Goal: Find specific page/section: Find specific page/section

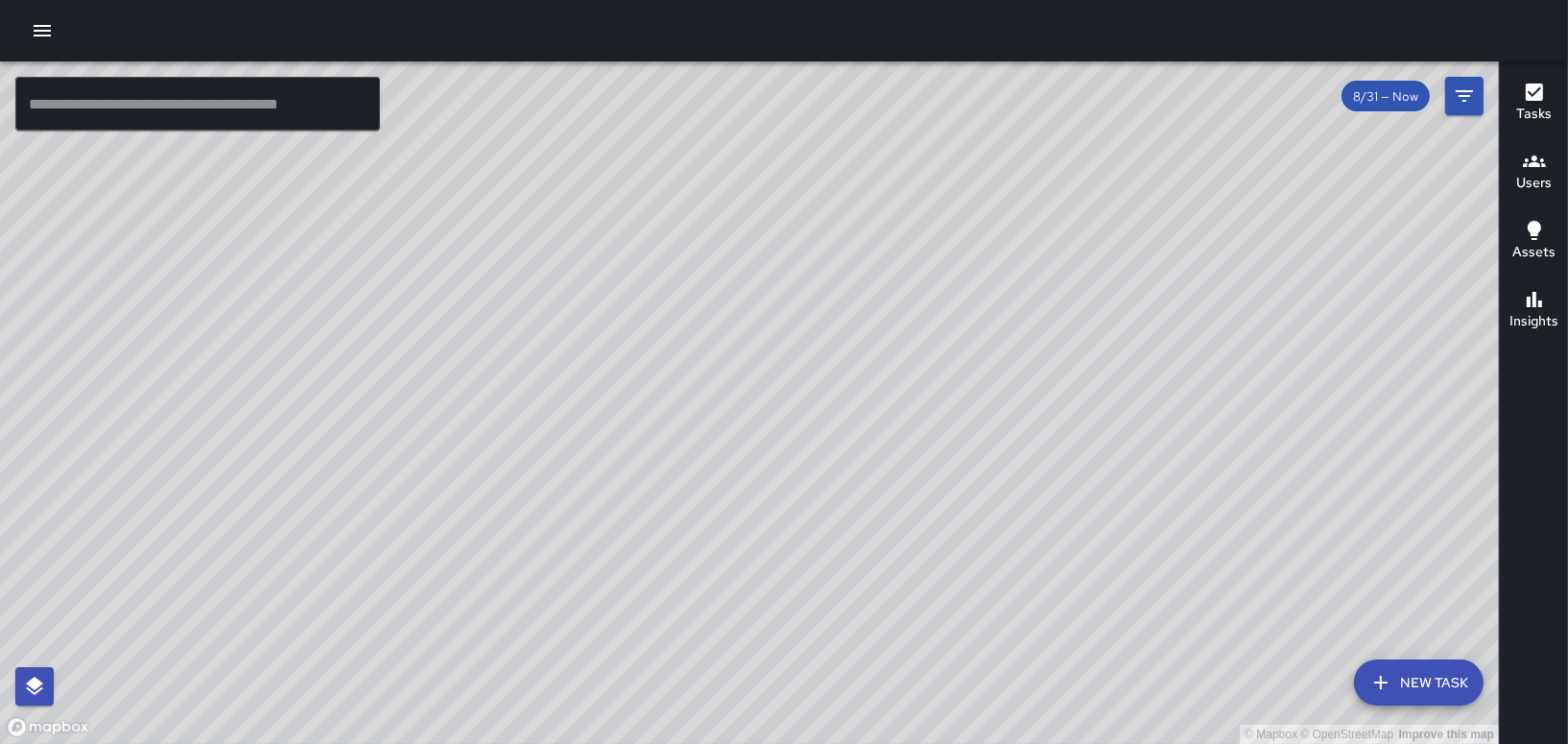
click at [36, 30] on icon "button" at bounding box center [43, 31] width 17 height 12
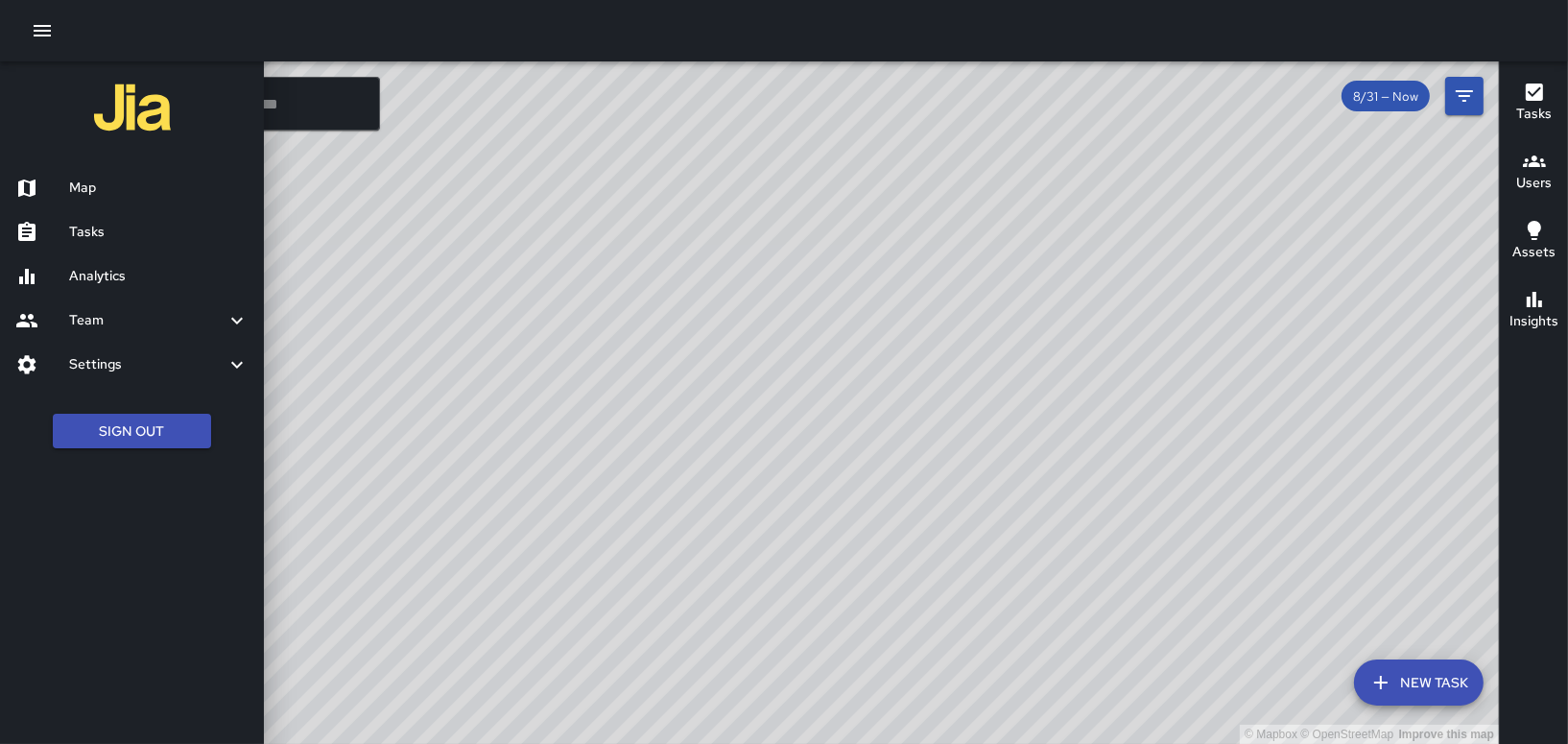
click at [94, 219] on link "Tasks" at bounding box center [132, 232] width 264 height 45
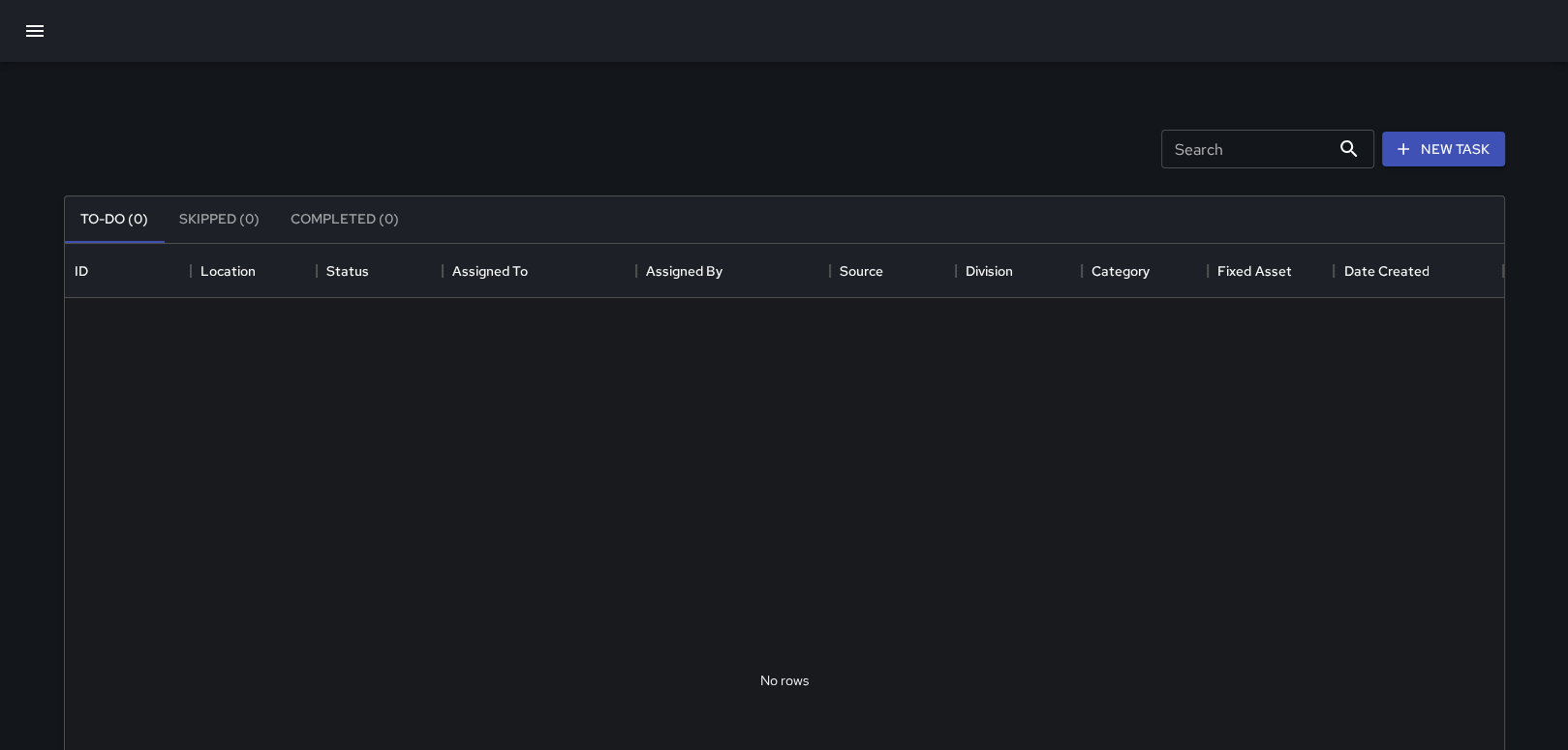
scroll to position [805, 1423]
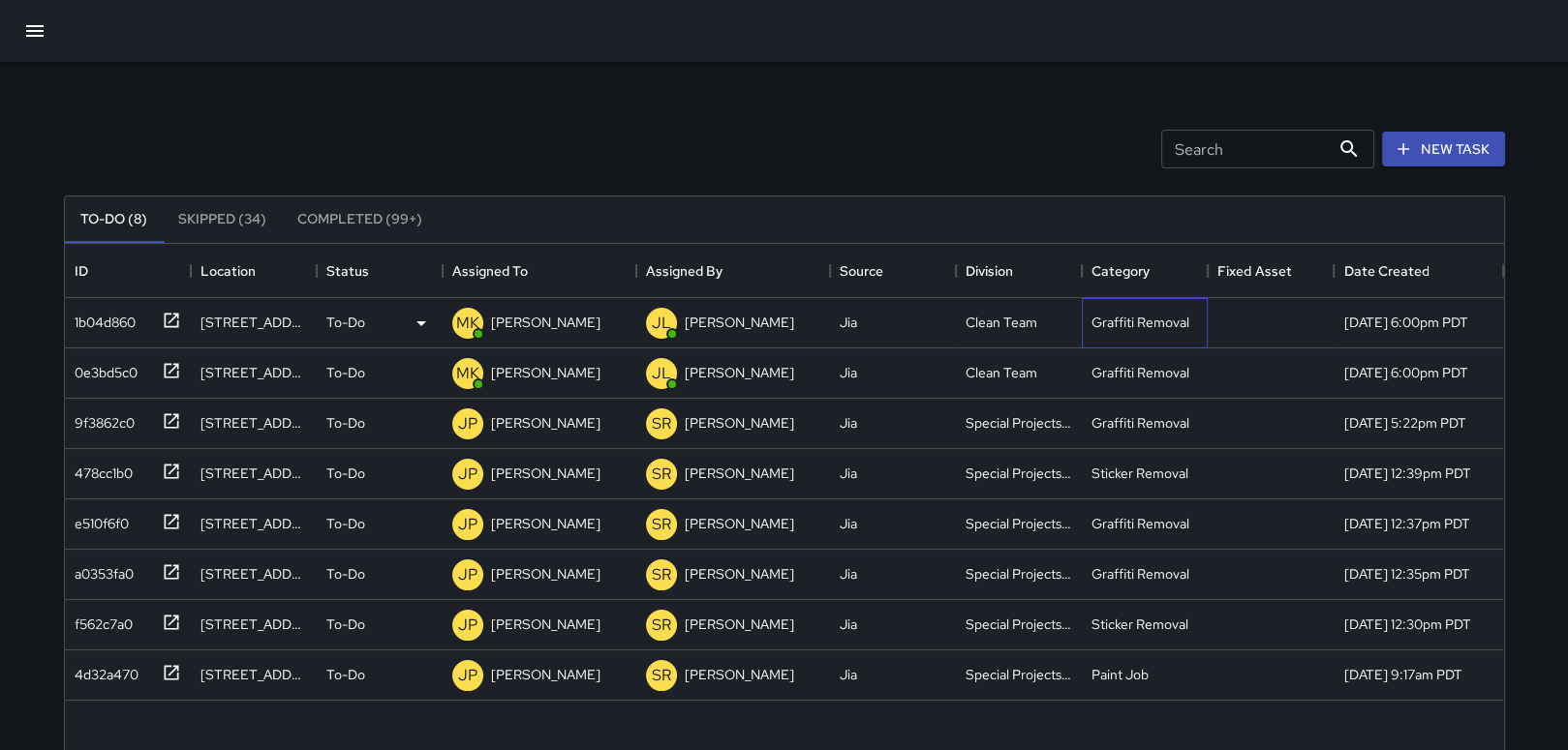
drag, startPoint x: 236, startPoint y: 327, endPoint x: 1133, endPoint y: 314, distance: 897.1
click at [1133, 314] on div "Graffiti Removal" at bounding box center [1140, 322] width 98 height 20
click at [382, 318] on div "To-Do" at bounding box center [379, 323] width 106 height 23
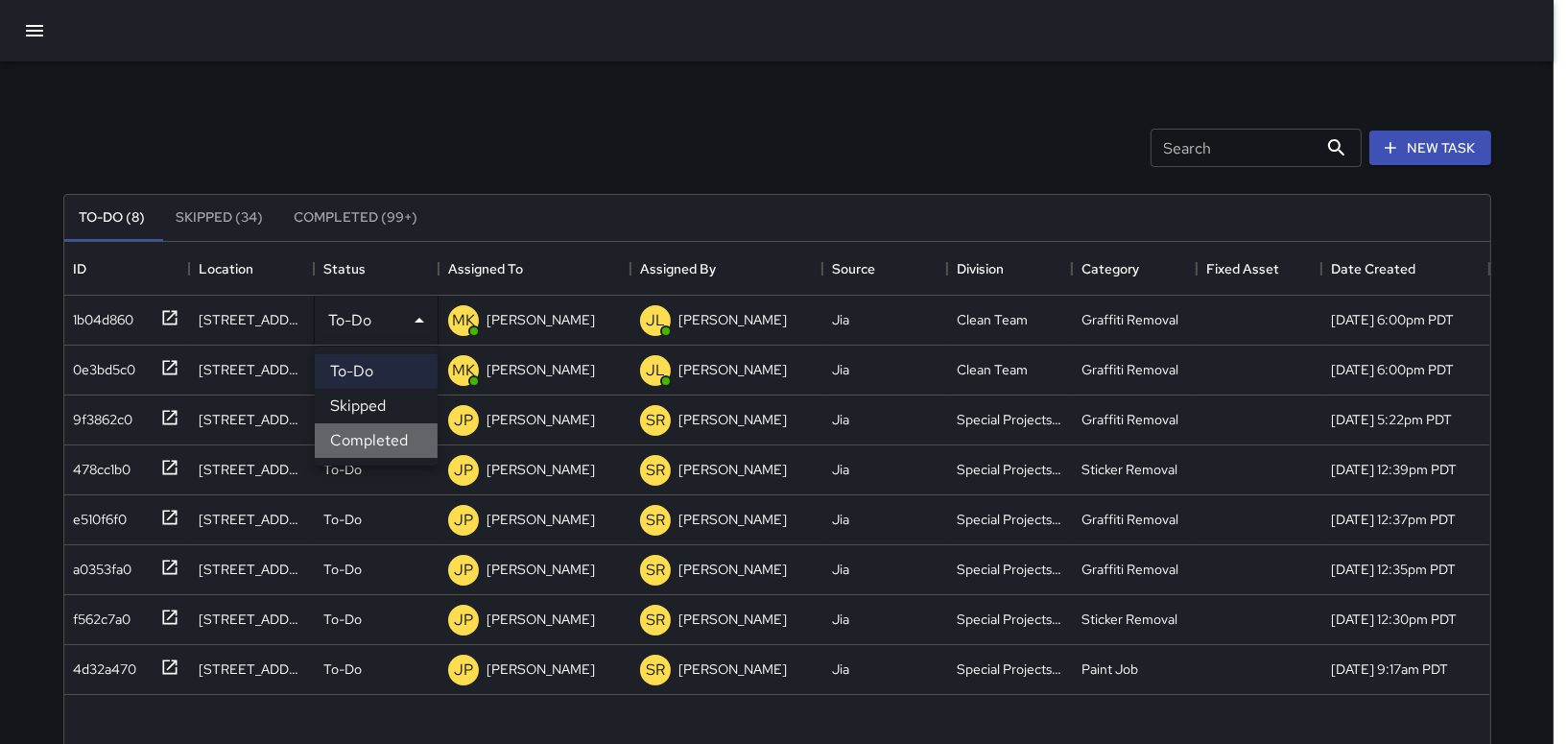
click at [372, 439] on li "Completed" at bounding box center [376, 441] width 123 height 35
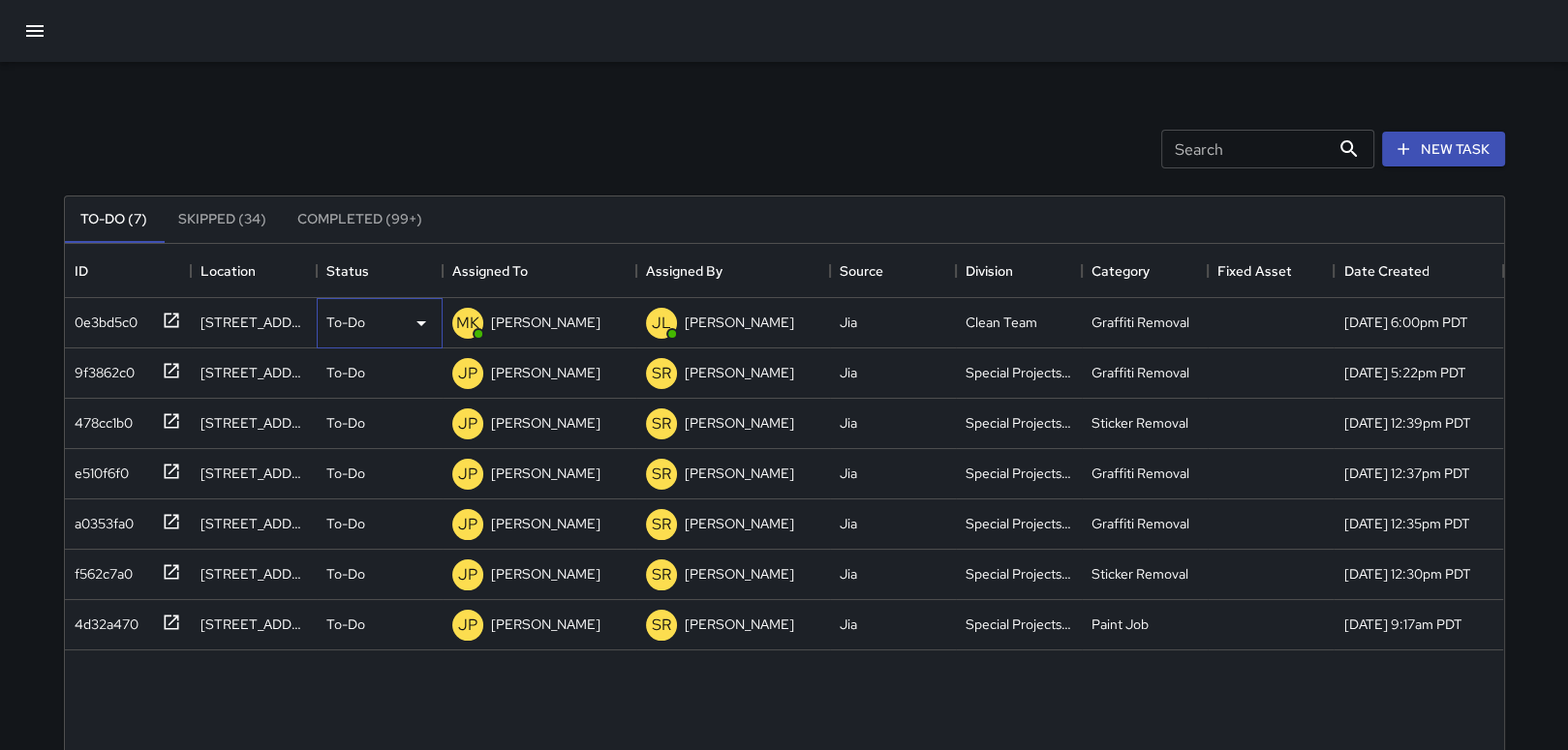
click at [379, 323] on div "To-Do" at bounding box center [379, 323] width 106 height 23
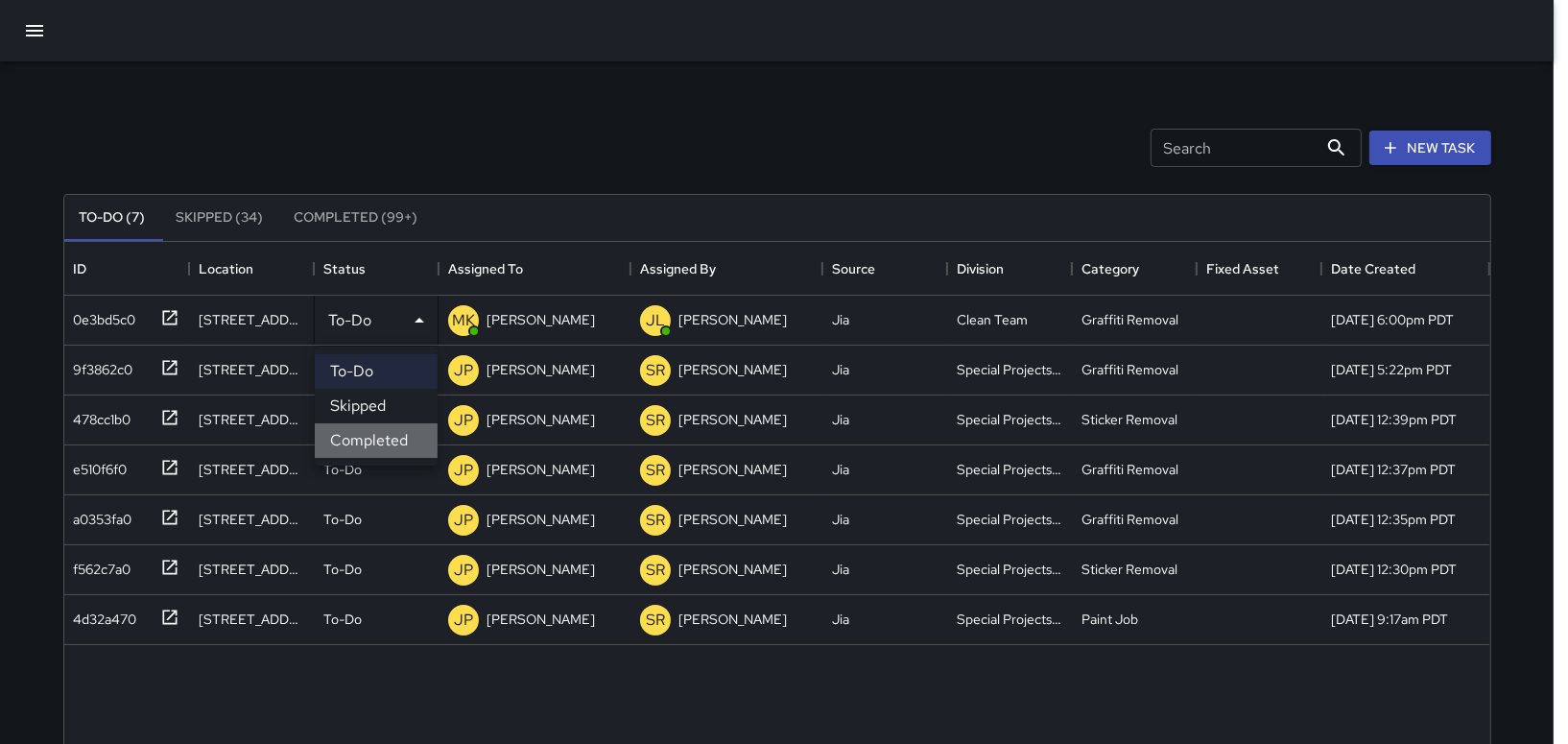
click at [375, 440] on li "Completed" at bounding box center [376, 441] width 123 height 35
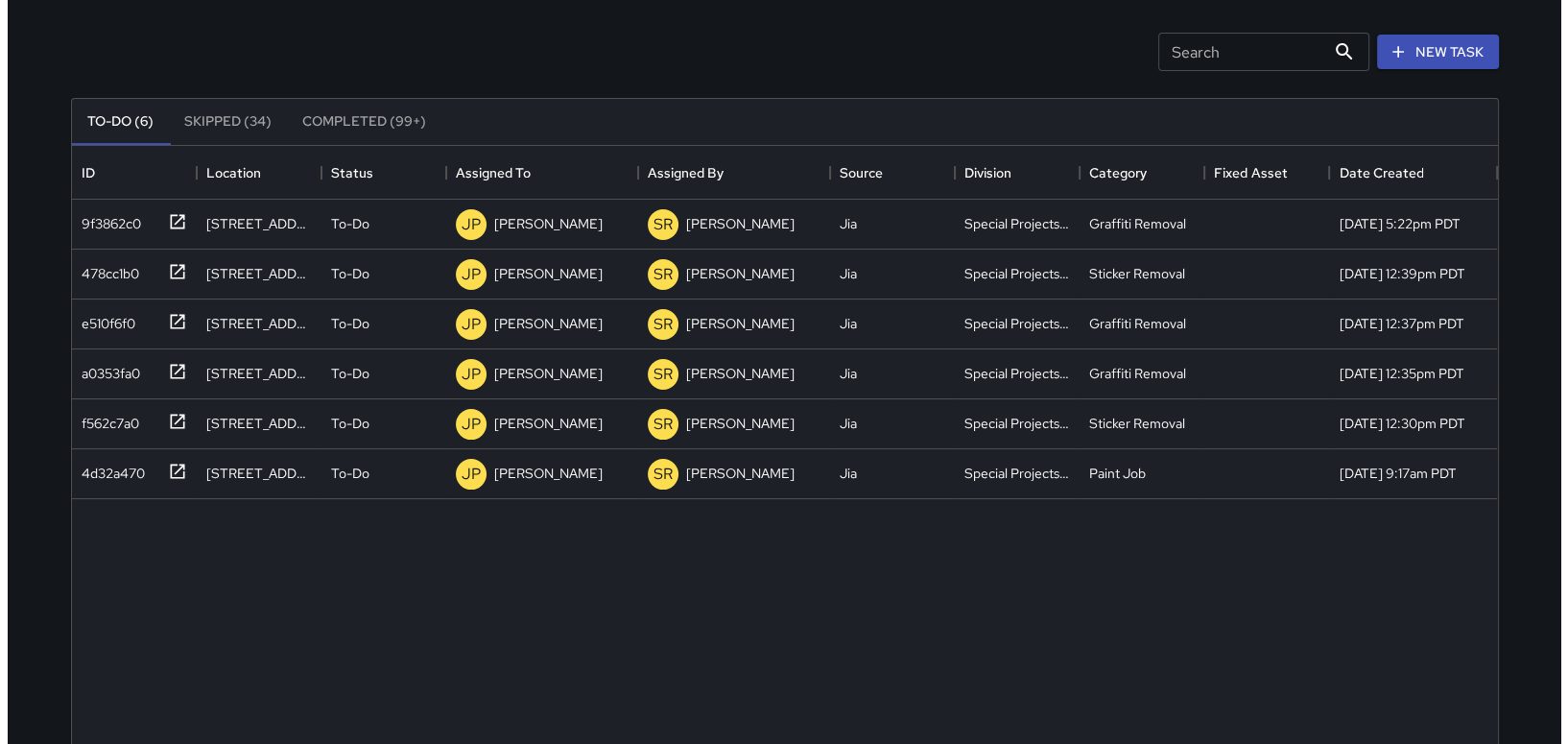
scroll to position [0, 0]
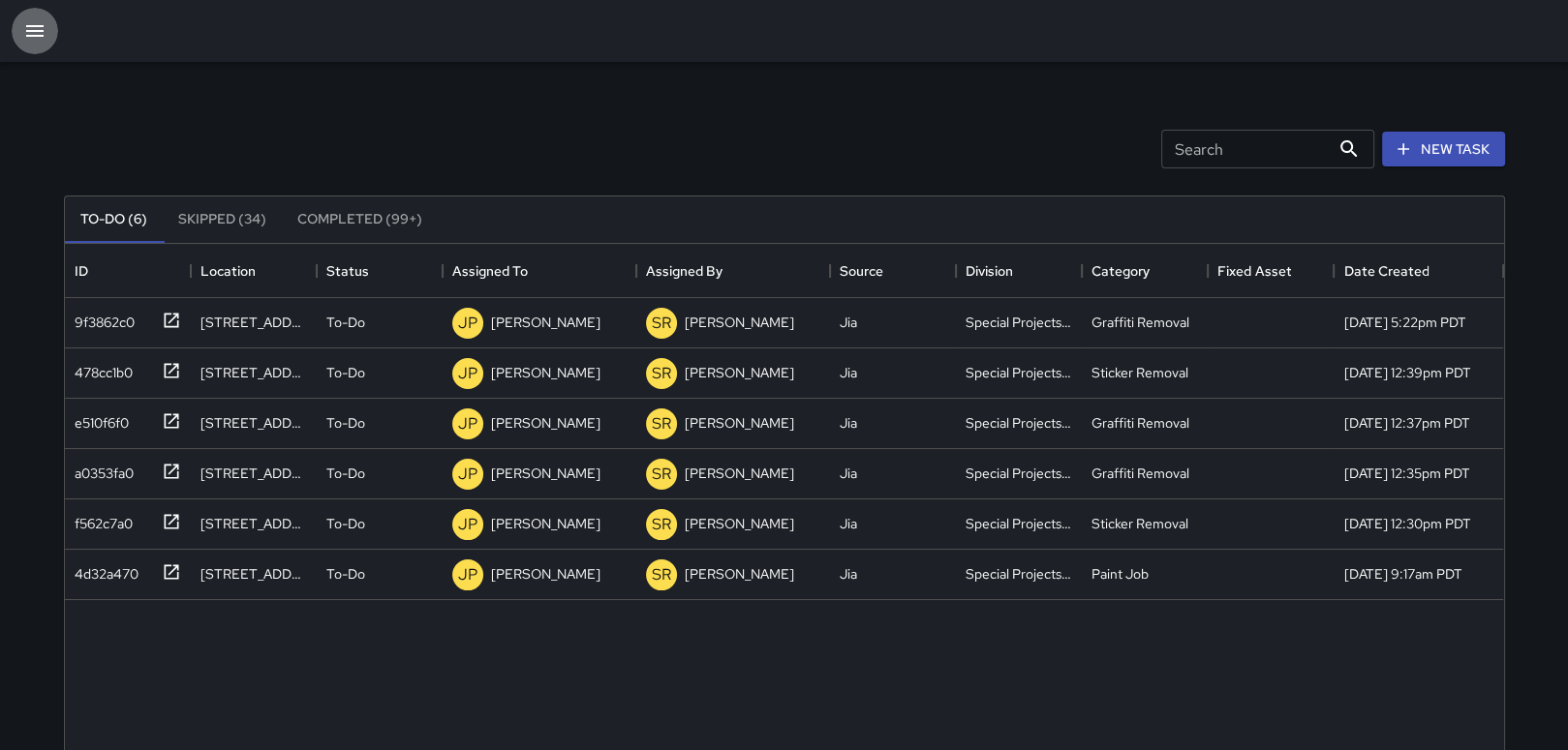
click at [53, 18] on button "button" at bounding box center [35, 31] width 47 height 47
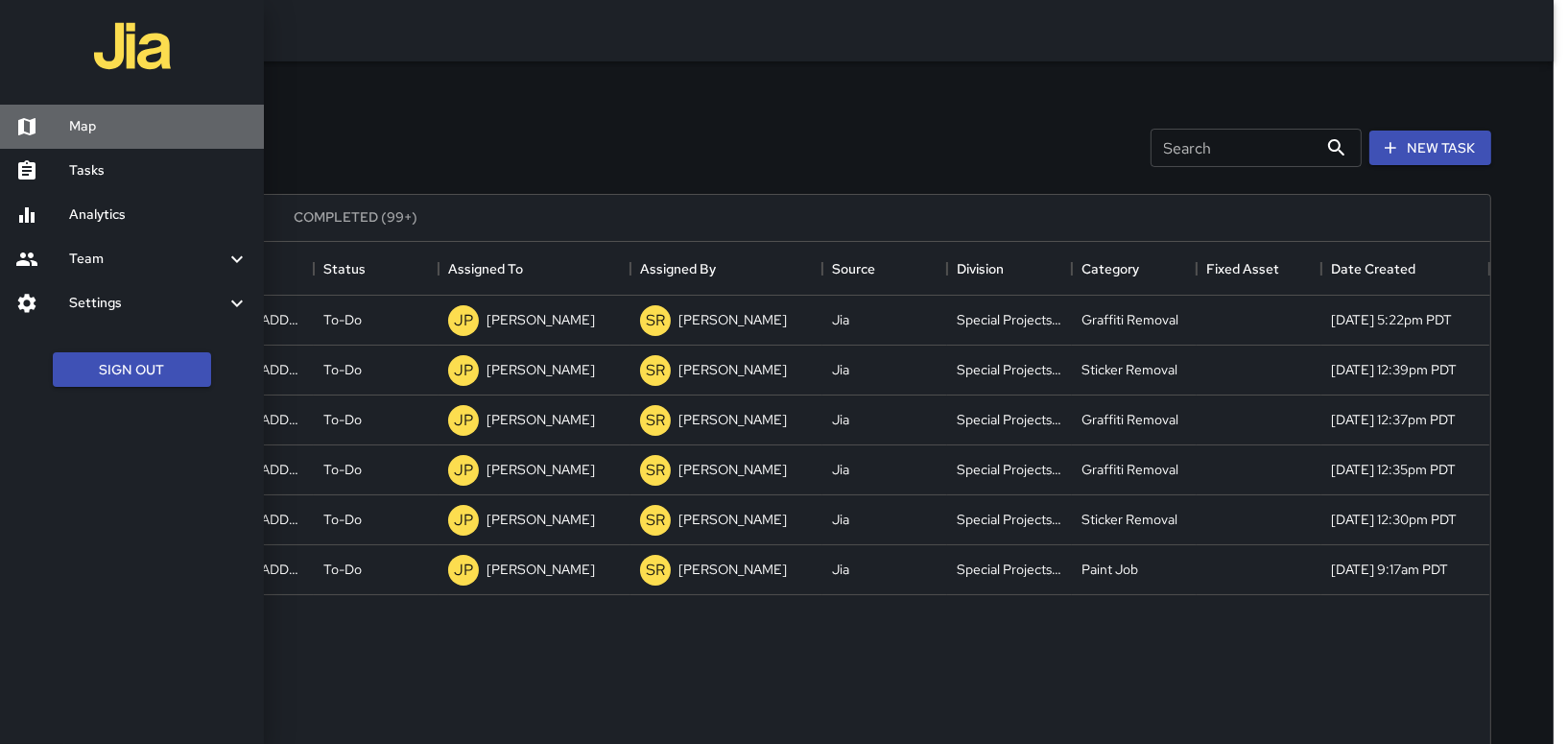
click at [131, 112] on link "Map" at bounding box center [132, 127] width 264 height 45
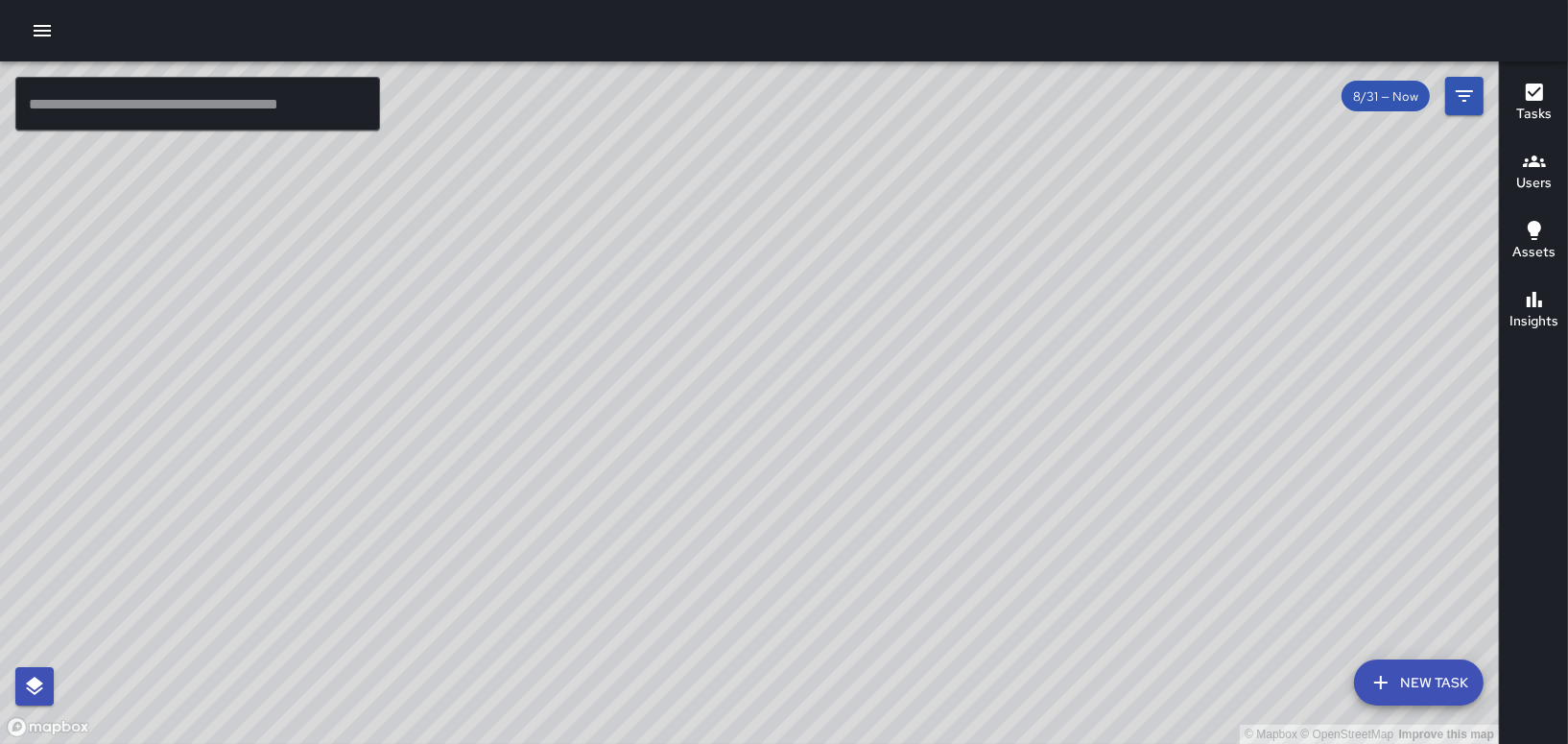
drag, startPoint x: 709, startPoint y: 424, endPoint x: 907, endPoint y: 369, distance: 205.5
click at [906, 364] on div "© Mapbox © OpenStreetMap Improve this map" at bounding box center [750, 402] width 1499 height 683
drag, startPoint x: 910, startPoint y: 382, endPoint x: 925, endPoint y: 508, distance: 126.9
click at [948, 531] on div "© Mapbox © OpenStreetMap Improve this map" at bounding box center [750, 402] width 1499 height 683
drag, startPoint x: 436, startPoint y: 218, endPoint x: 683, endPoint y: 505, distance: 378.7
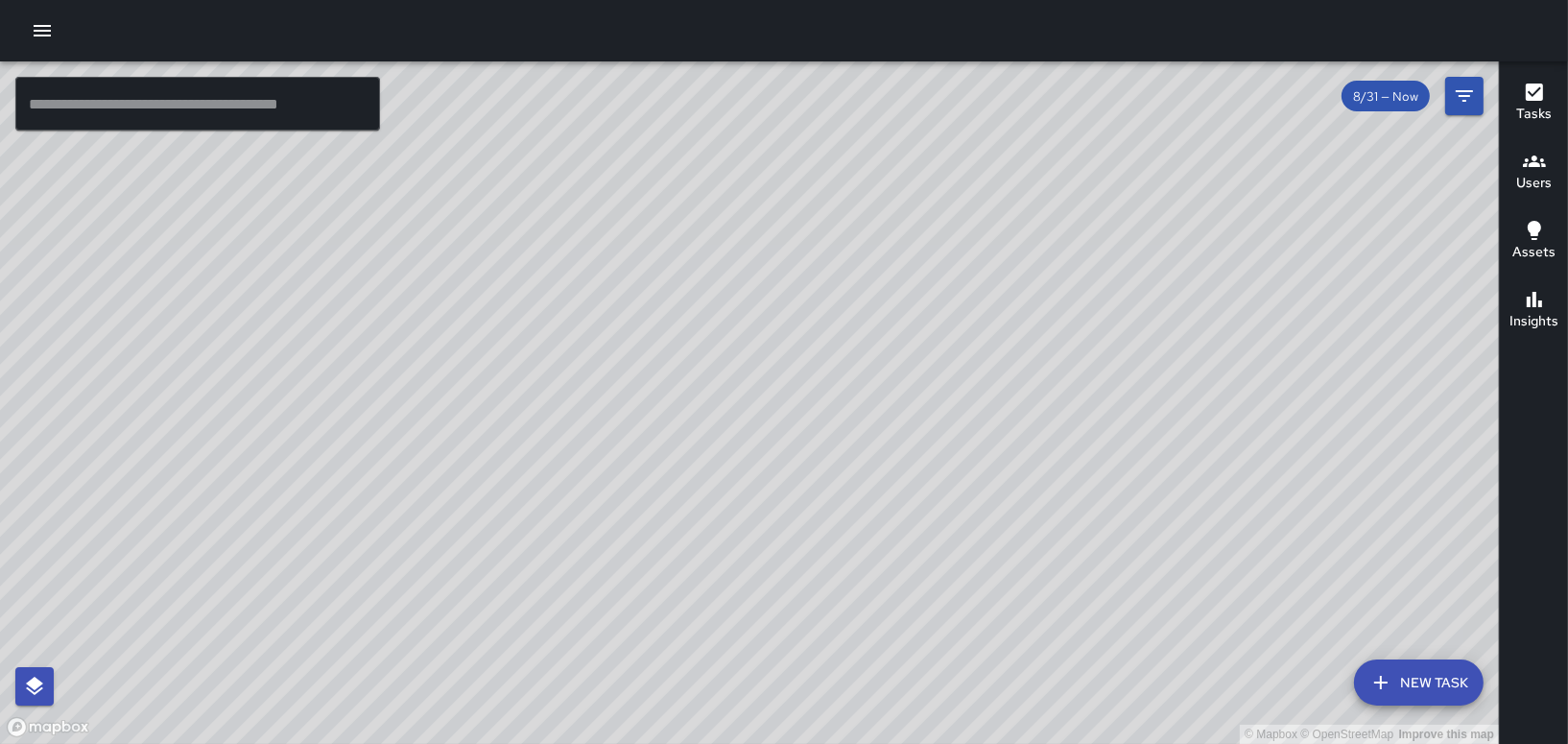
click at [683, 505] on div "© Mapbox © OpenStreetMap Improve this map" at bounding box center [750, 402] width 1499 height 683
drag, startPoint x: 463, startPoint y: 383, endPoint x: 613, endPoint y: 414, distance: 153.2
click at [613, 414] on div "© Mapbox © OpenStreetMap Improve this map" at bounding box center [750, 402] width 1499 height 683
drag, startPoint x: 531, startPoint y: 246, endPoint x: 878, endPoint y: 498, distance: 428.9
click at [878, 498] on div "© Mapbox © OpenStreetMap Improve this map" at bounding box center [750, 402] width 1499 height 683
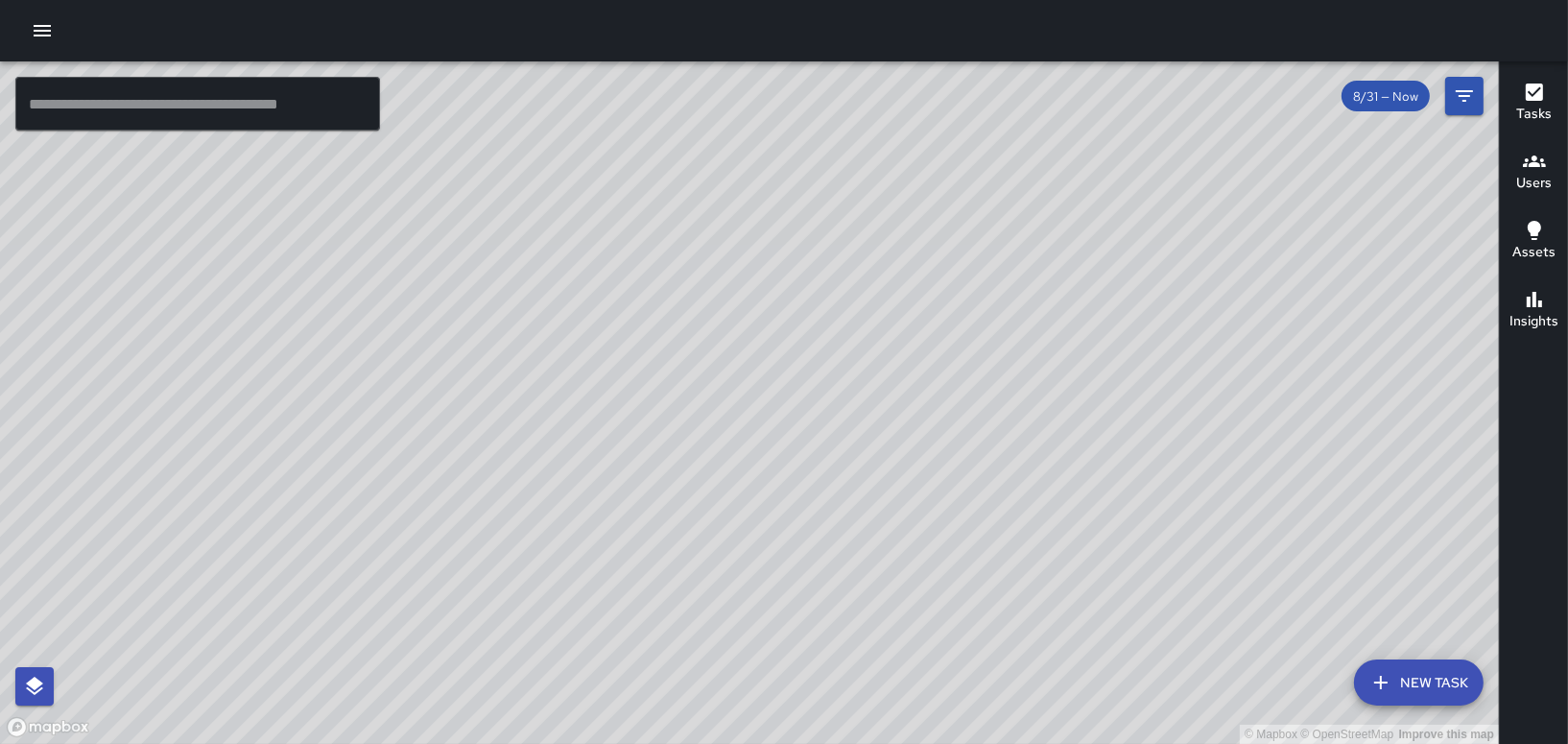
drag, startPoint x: 1080, startPoint y: 498, endPoint x: 919, endPoint y: 453, distance: 167.2
click at [919, 453] on div "© Mapbox © OpenStreetMap Improve this map" at bounding box center [750, 402] width 1499 height 683
drag, startPoint x: 1153, startPoint y: 404, endPoint x: 998, endPoint y: 404, distance: 155.0
click at [998, 404] on div "© Mapbox © OpenStreetMap Improve this map" at bounding box center [750, 402] width 1499 height 683
drag, startPoint x: 983, startPoint y: 500, endPoint x: 910, endPoint y: 408, distance: 117.4
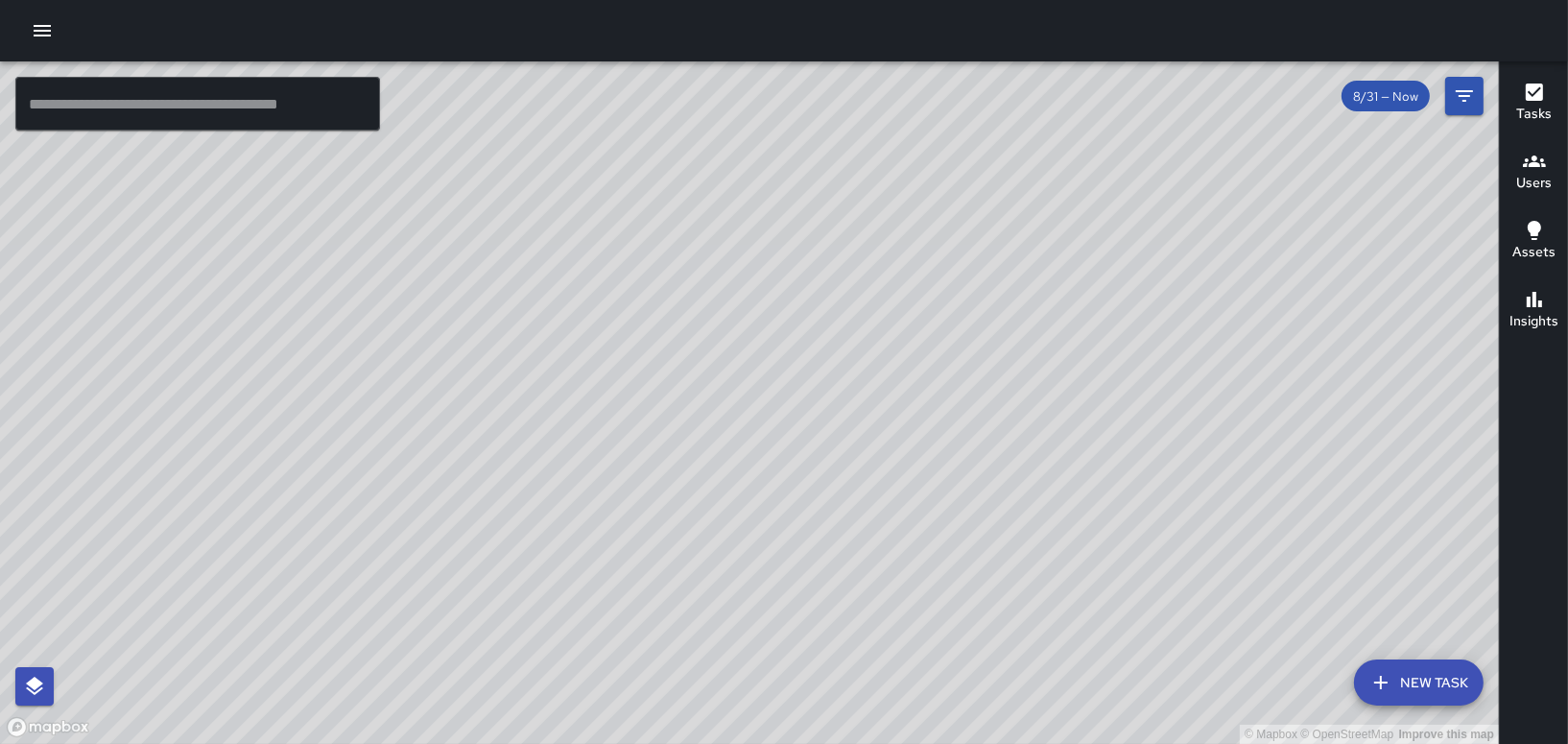
click at [910, 408] on div "© Mapbox © OpenStreetMap Improve this map" at bounding box center [750, 402] width 1499 height 683
click at [52, 31] on icon "button" at bounding box center [43, 31] width 23 height 23
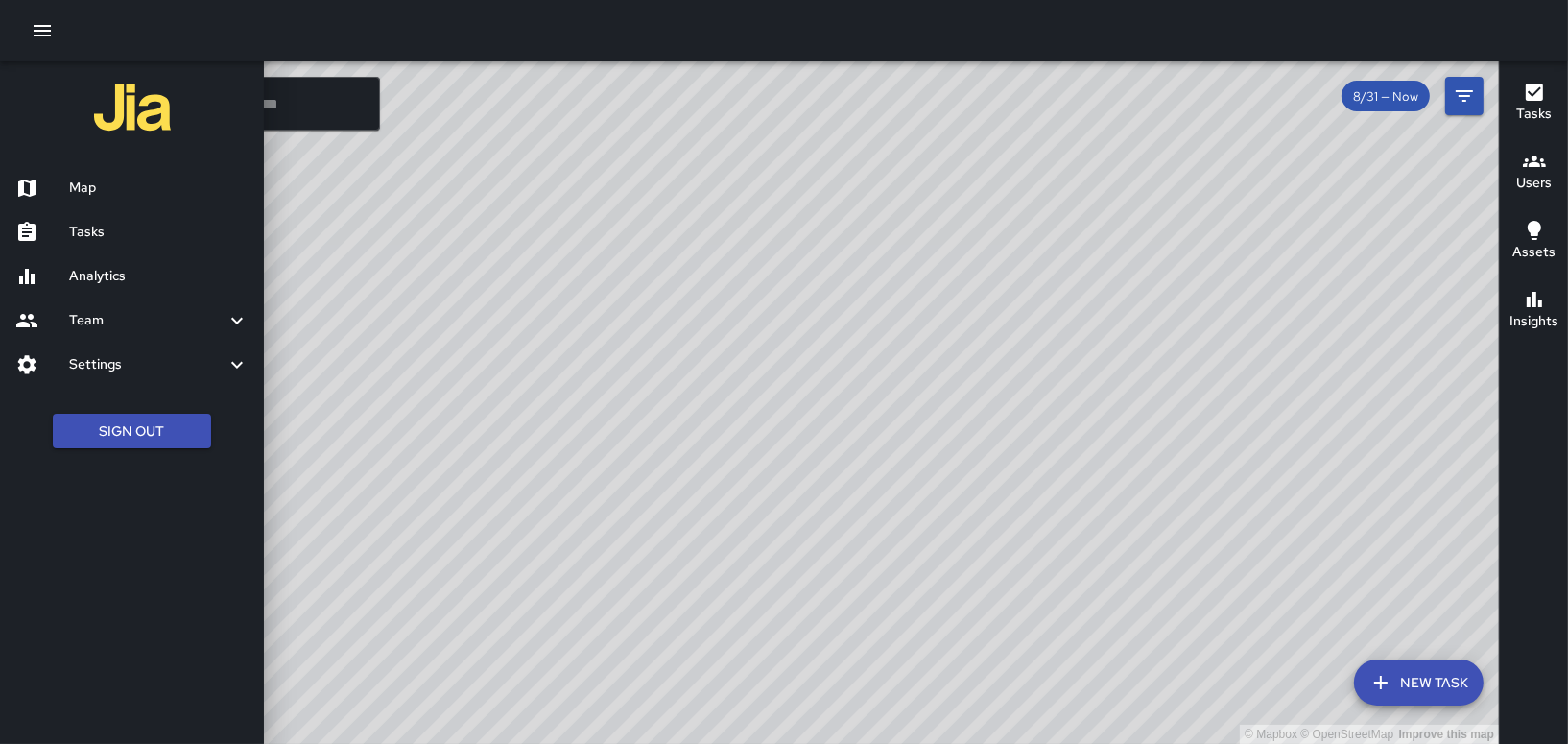
click at [138, 226] on h6 "Tasks" at bounding box center [158, 232] width 179 height 21
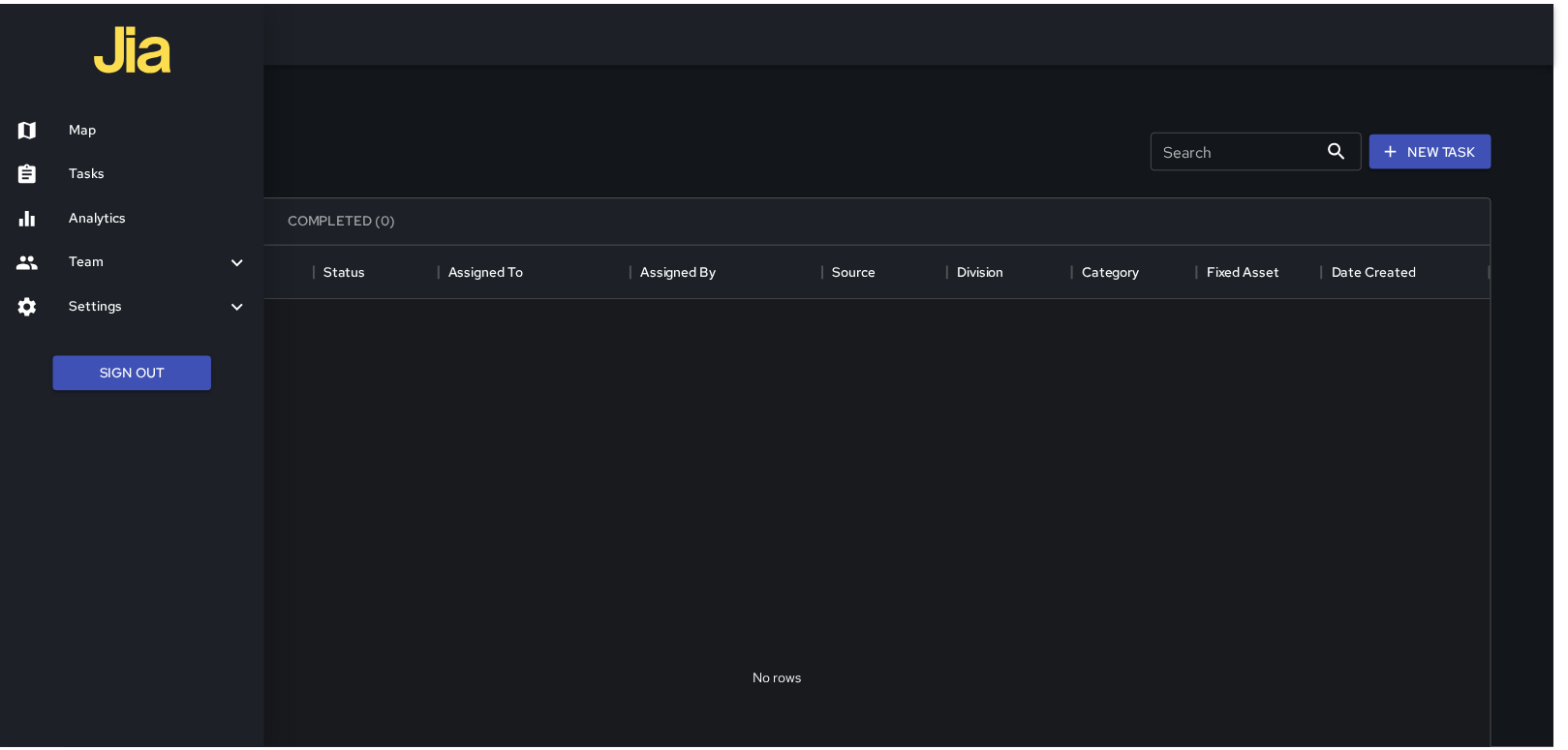
scroll to position [805, 1423]
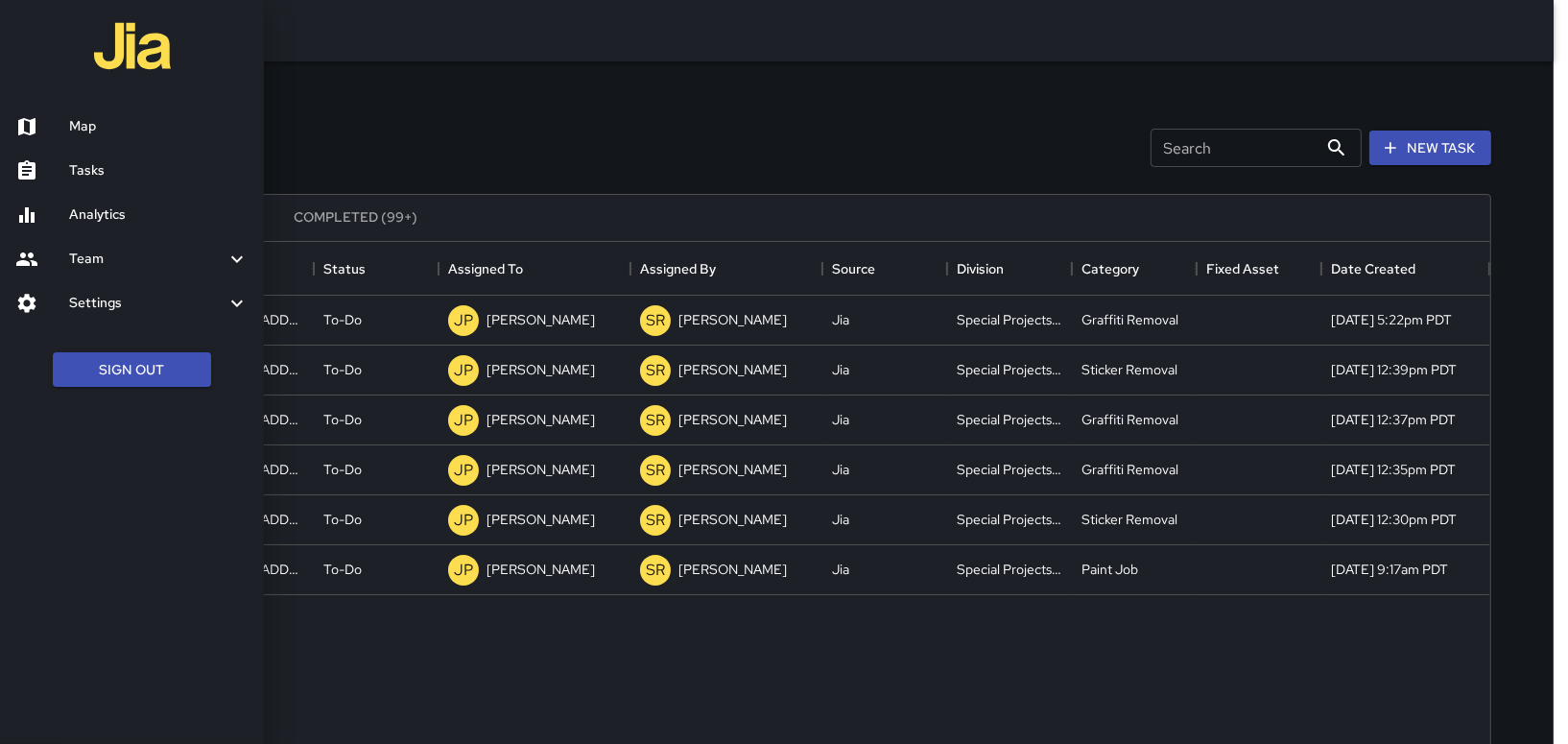
click at [465, 266] on div at bounding box center [784, 372] width 1568 height 744
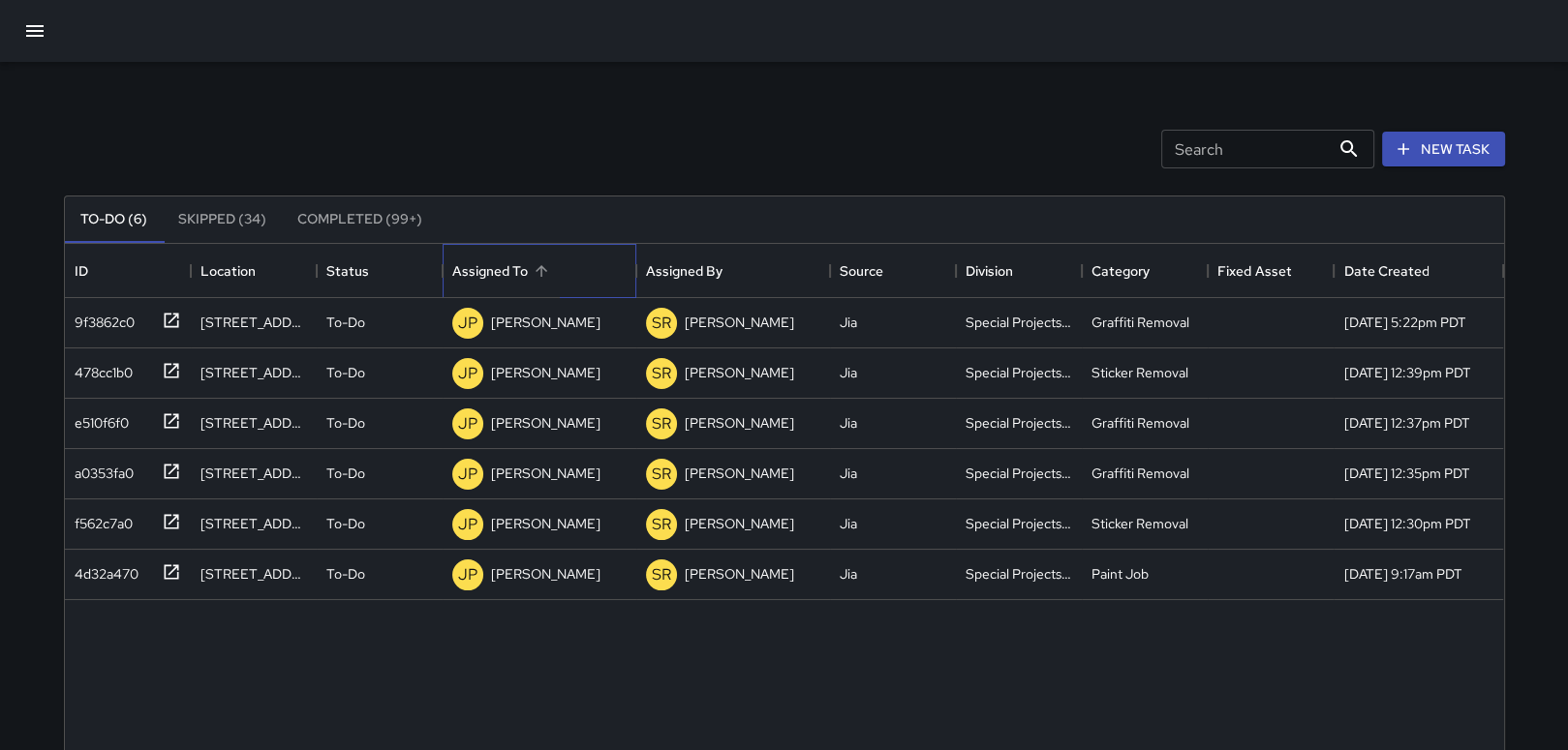
click at [469, 268] on div "Assigned To" at bounding box center [489, 271] width 75 height 54
click at [224, 263] on div "Location" at bounding box center [228, 271] width 55 height 54
click at [342, 270] on div "Status" at bounding box center [348, 271] width 43 height 54
click at [242, 263] on div "Location" at bounding box center [228, 271] width 55 height 54
click at [495, 278] on div "Assigned To" at bounding box center [489, 271] width 75 height 54
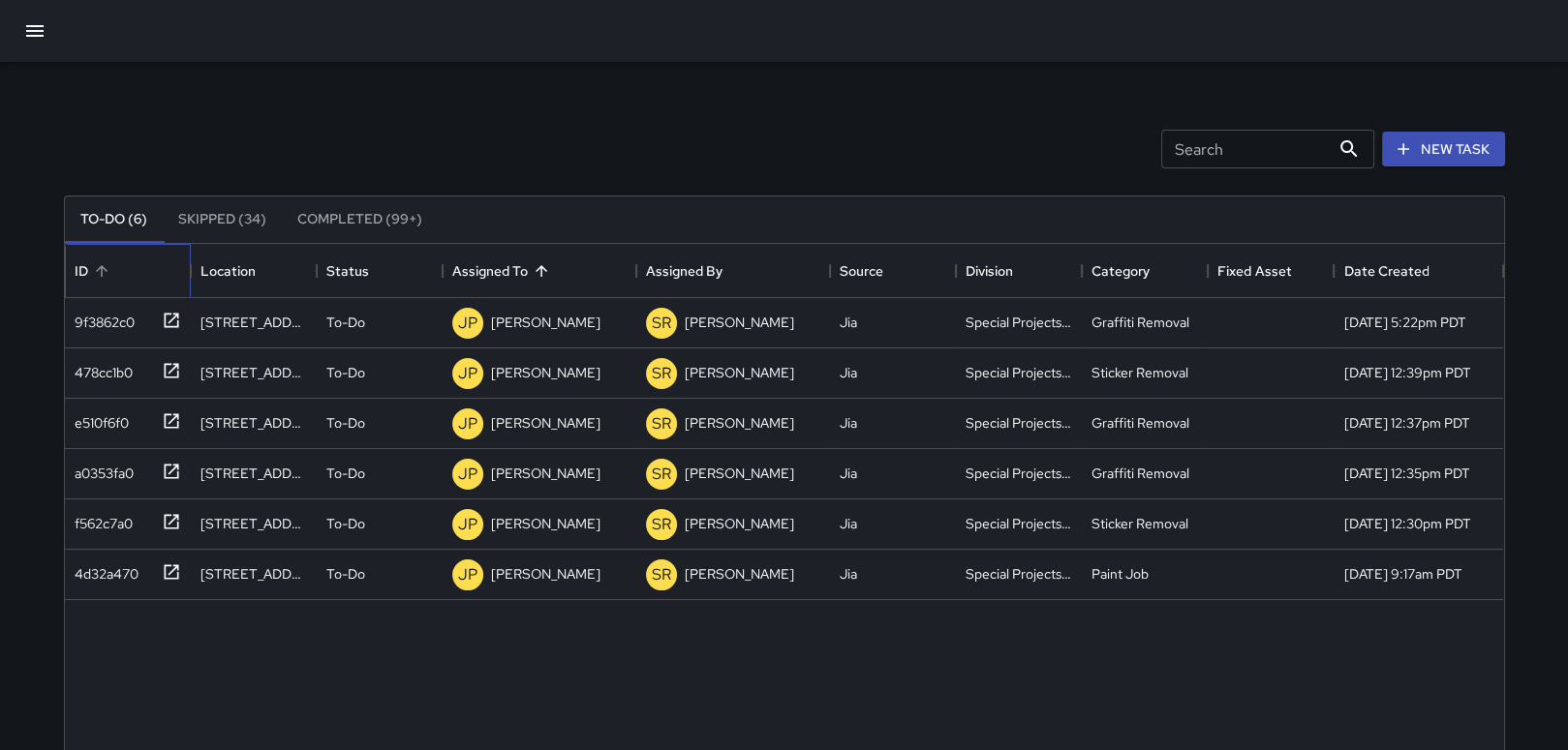
click at [140, 263] on div "ID" at bounding box center [127, 271] width 106 height 54
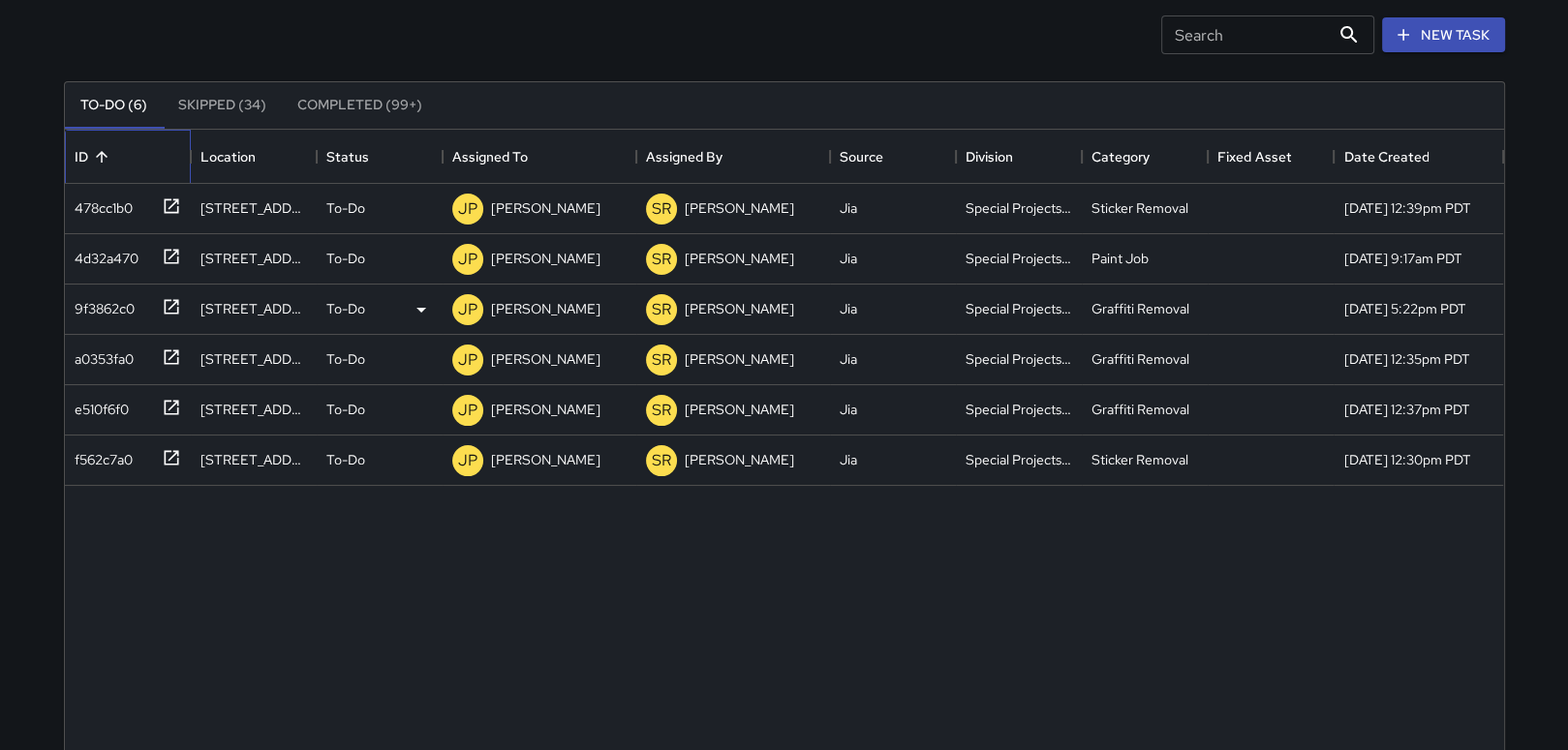
scroll to position [0, 0]
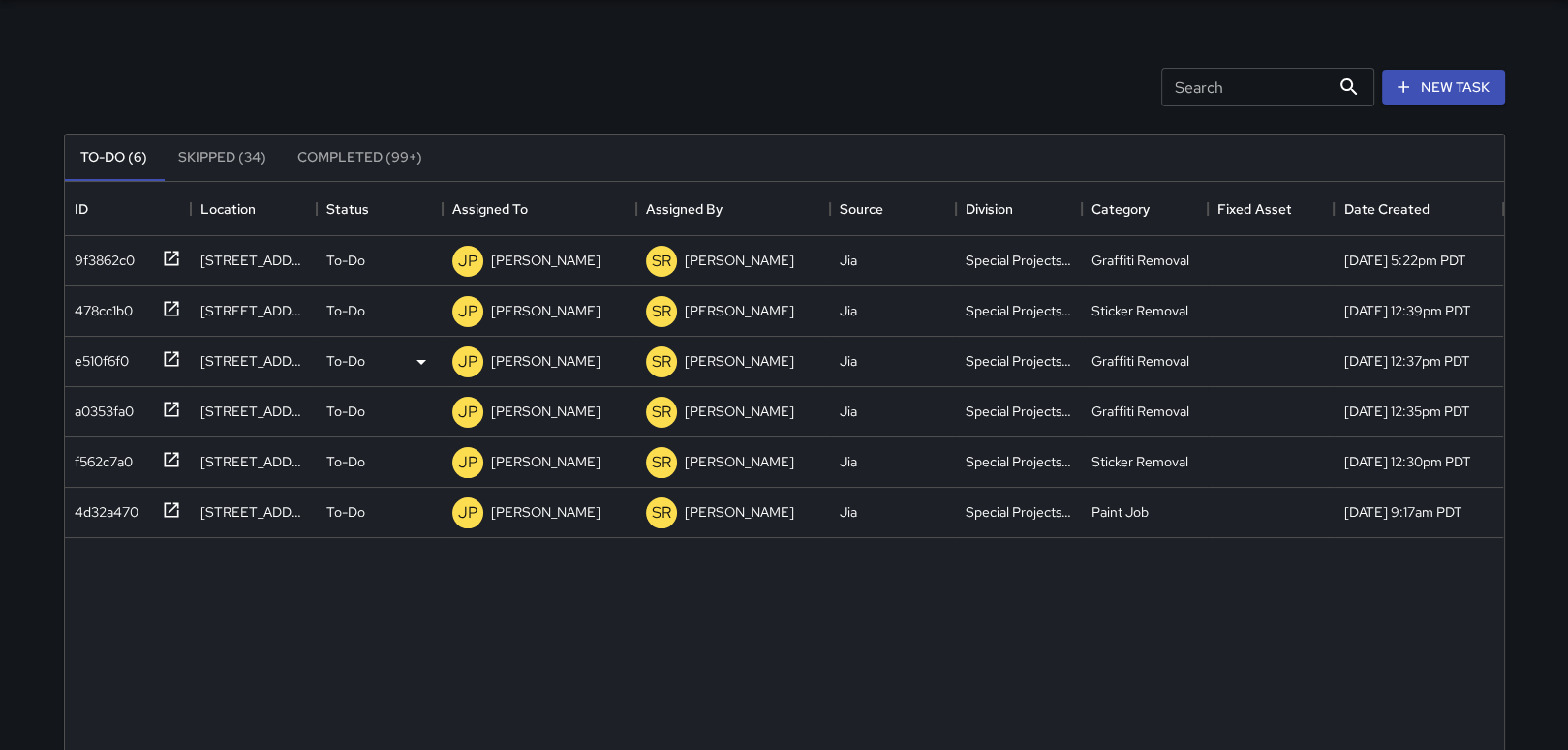
scroll to position [97, 0]
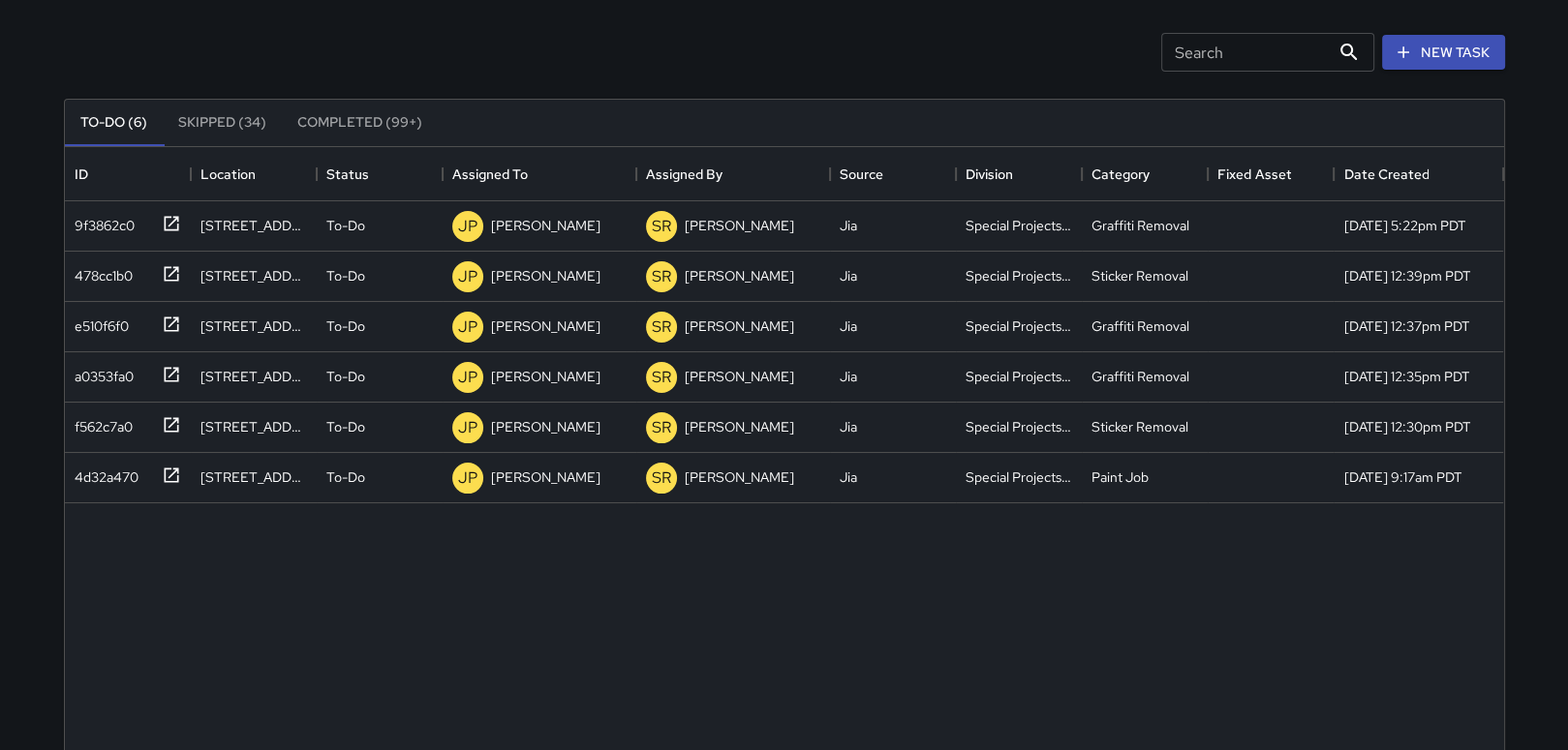
click at [205, 119] on button "Skipped (34)" at bounding box center [222, 123] width 119 height 47
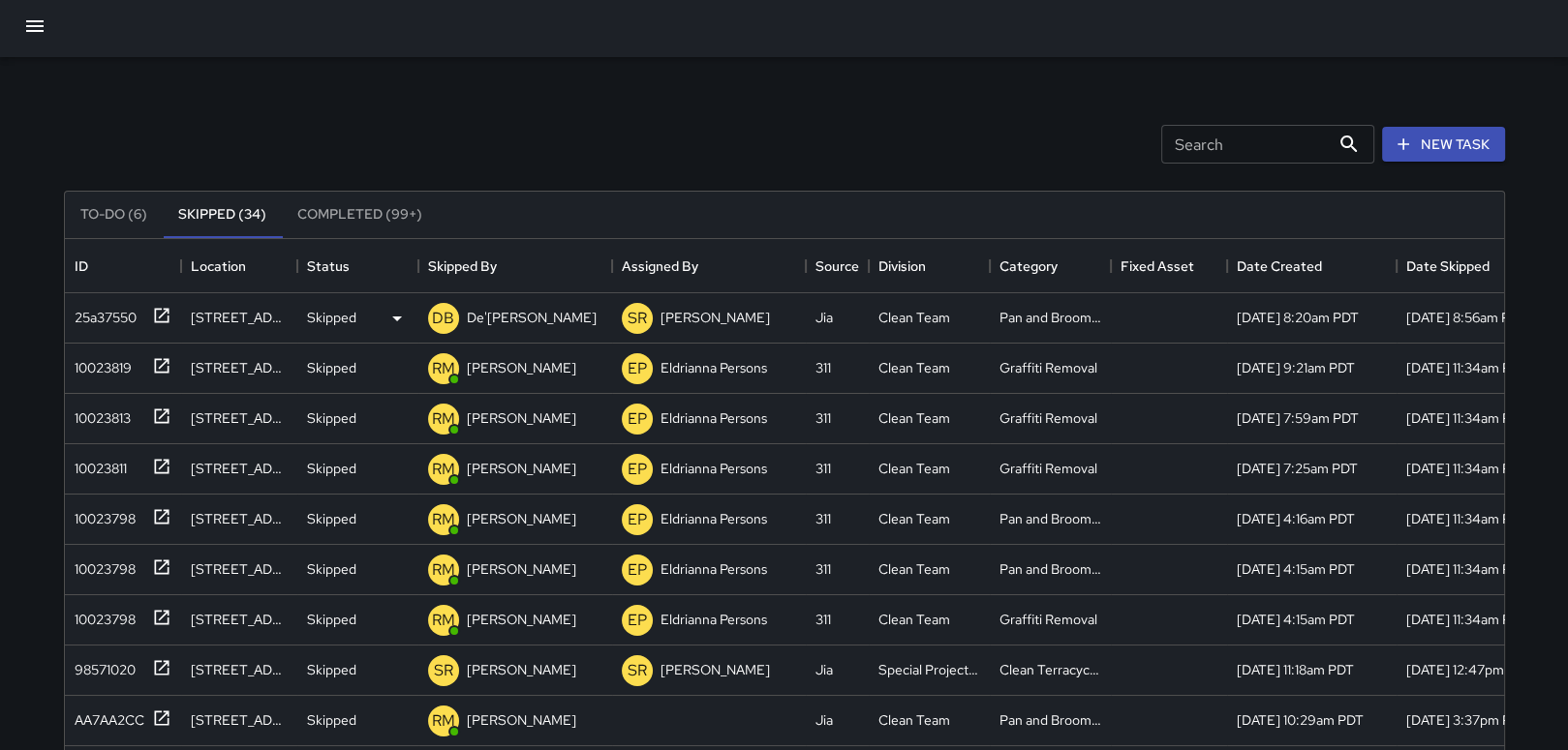
scroll to position [0, 0]
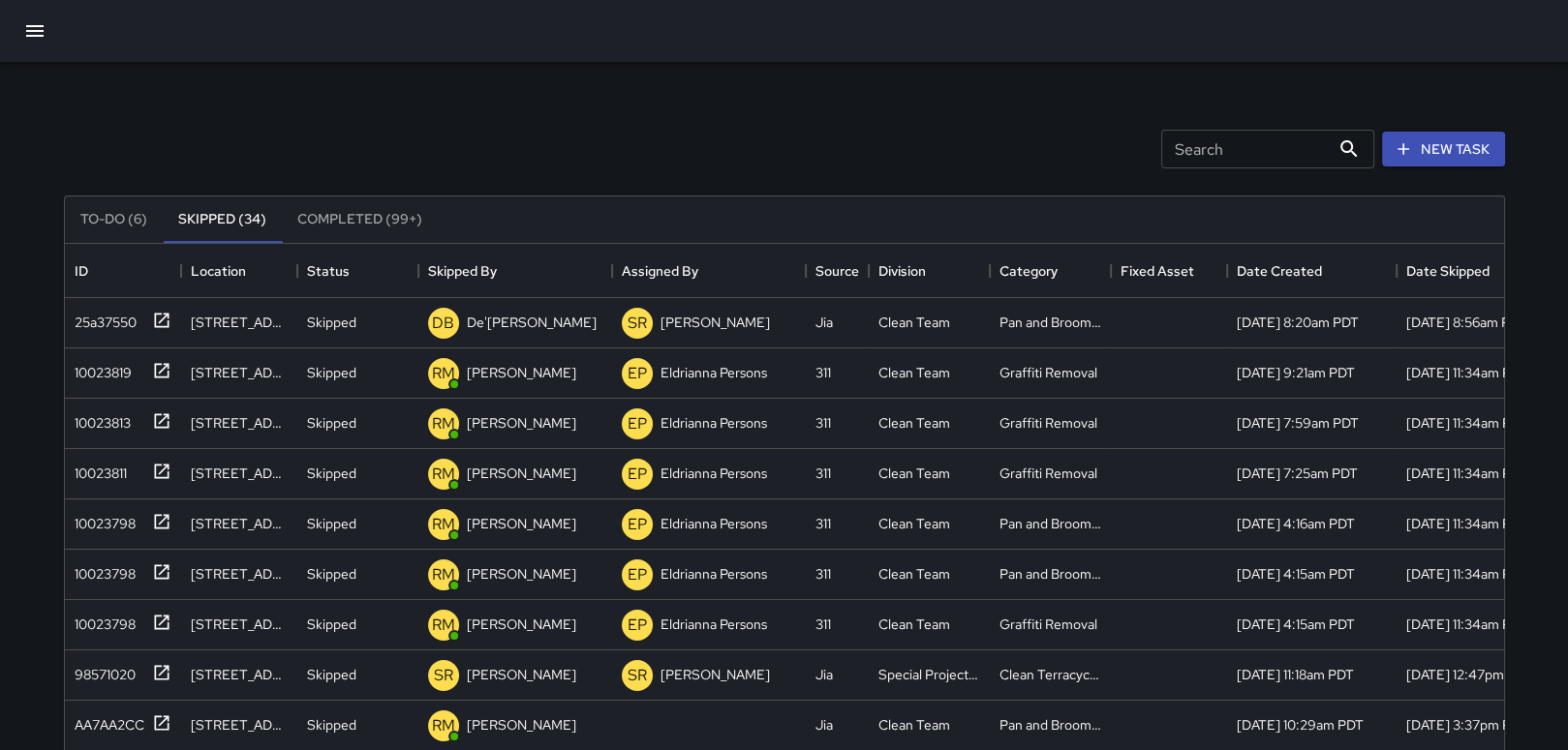
click at [351, 215] on button "Completed (99+)" at bounding box center [360, 220] width 156 height 47
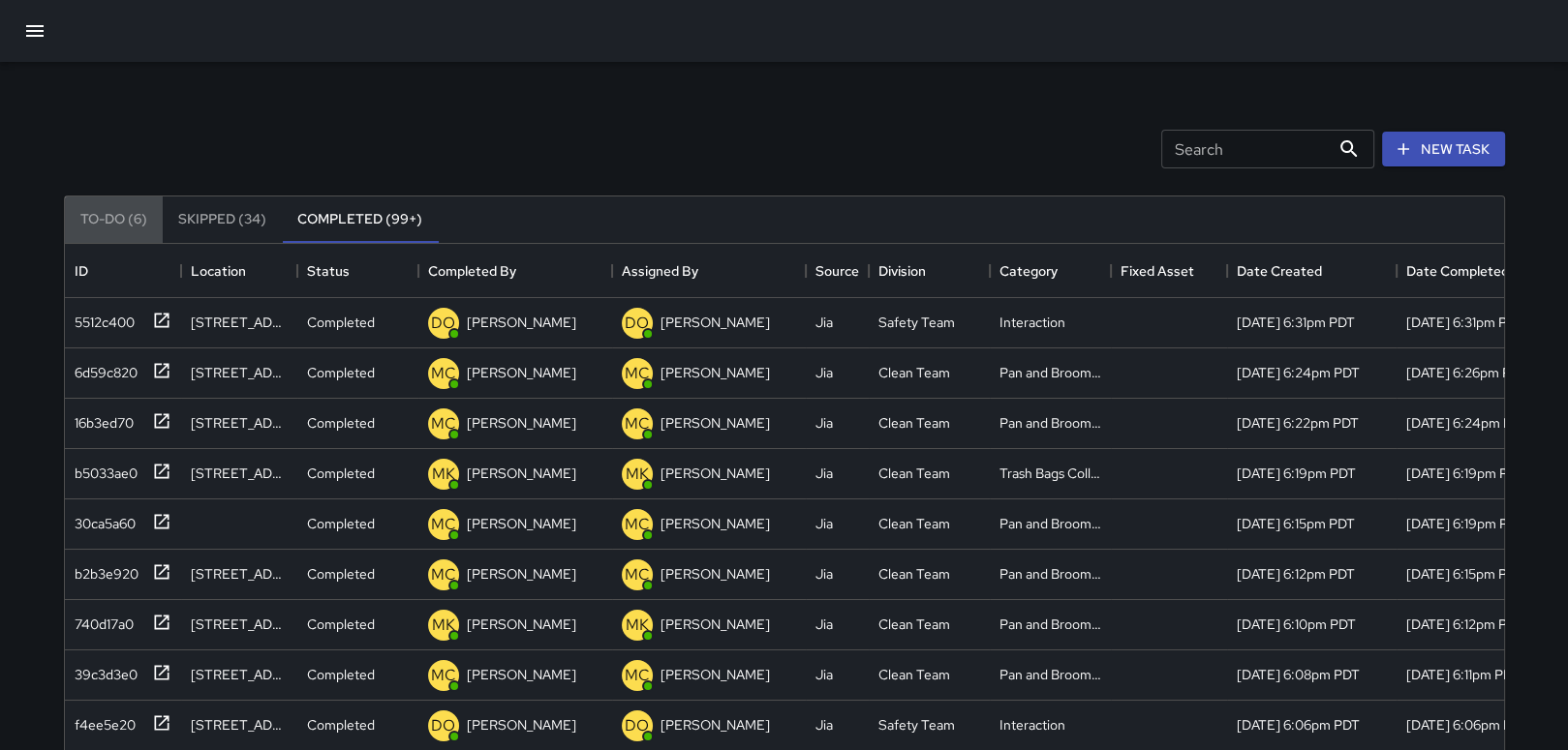
click at [120, 212] on button "To-Do (6)" at bounding box center [113, 220] width 98 height 47
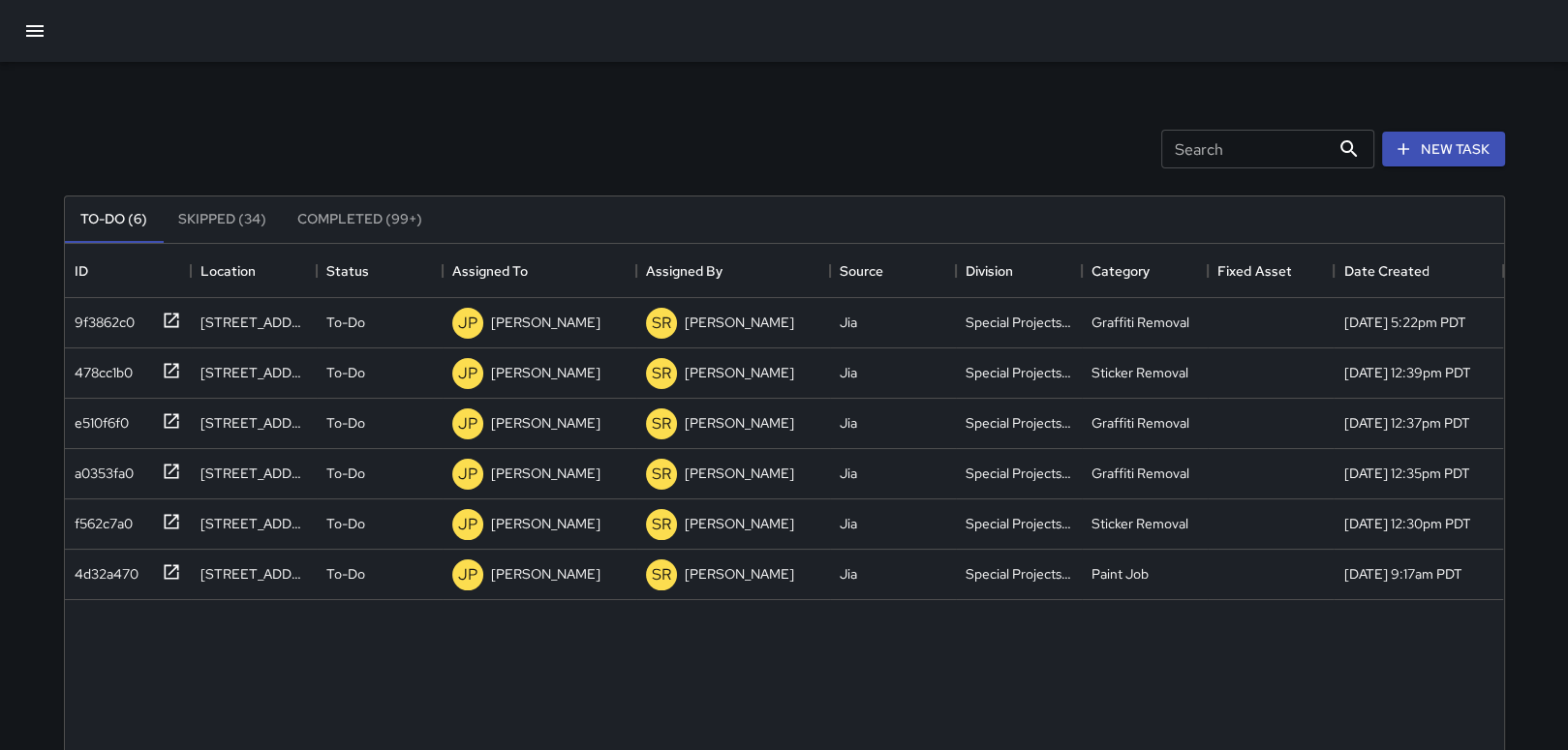
drag, startPoint x: 12, startPoint y: 41, endPoint x: 47, endPoint y: 16, distance: 43.0
click at [24, 33] on div at bounding box center [784, 30] width 1568 height 62
click at [47, 16] on button "button" at bounding box center [35, 31] width 47 height 47
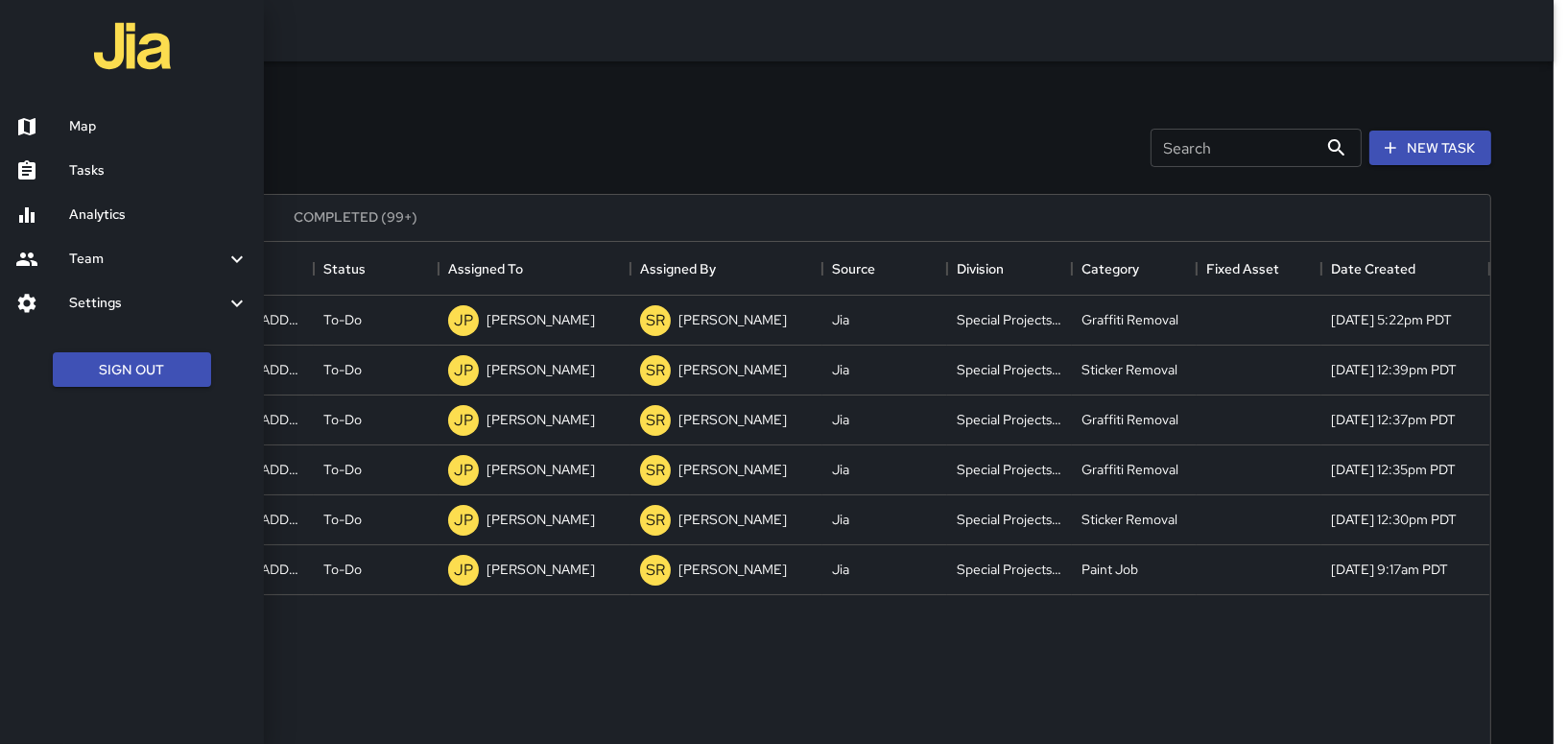
click at [118, 125] on h6 "Map" at bounding box center [158, 127] width 179 height 21
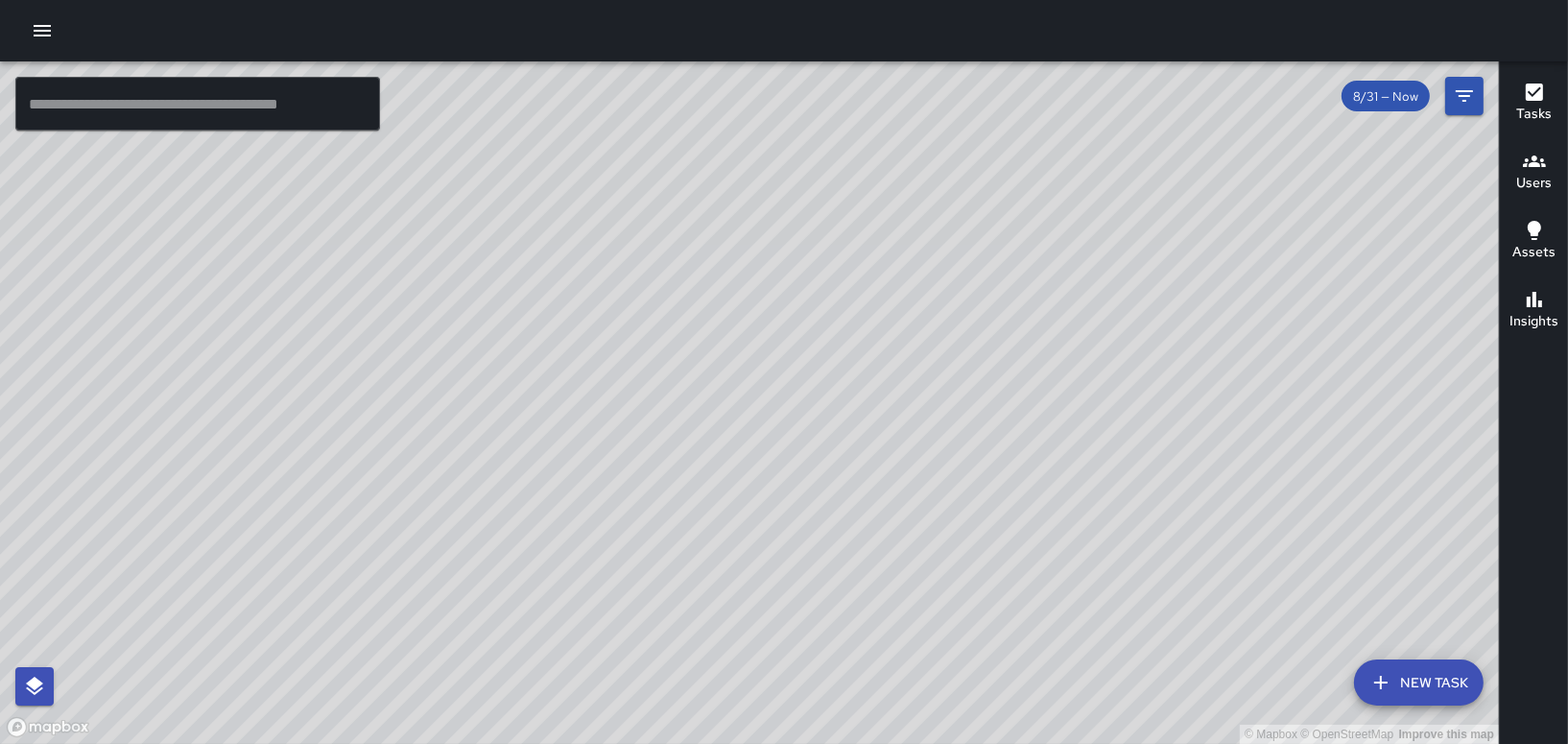
drag, startPoint x: 736, startPoint y: 289, endPoint x: 813, endPoint y: 403, distance: 137.6
click at [813, 403] on div "© Mapbox © OpenStreetMap Improve this map" at bounding box center [750, 402] width 1499 height 683
drag, startPoint x: 844, startPoint y: 500, endPoint x: 843, endPoint y: 418, distance: 82.0
click at [843, 418] on div "© Mapbox © OpenStreetMap Improve this map" at bounding box center [750, 402] width 1499 height 683
drag, startPoint x: 590, startPoint y: 590, endPoint x: 754, endPoint y: 710, distance: 203.2
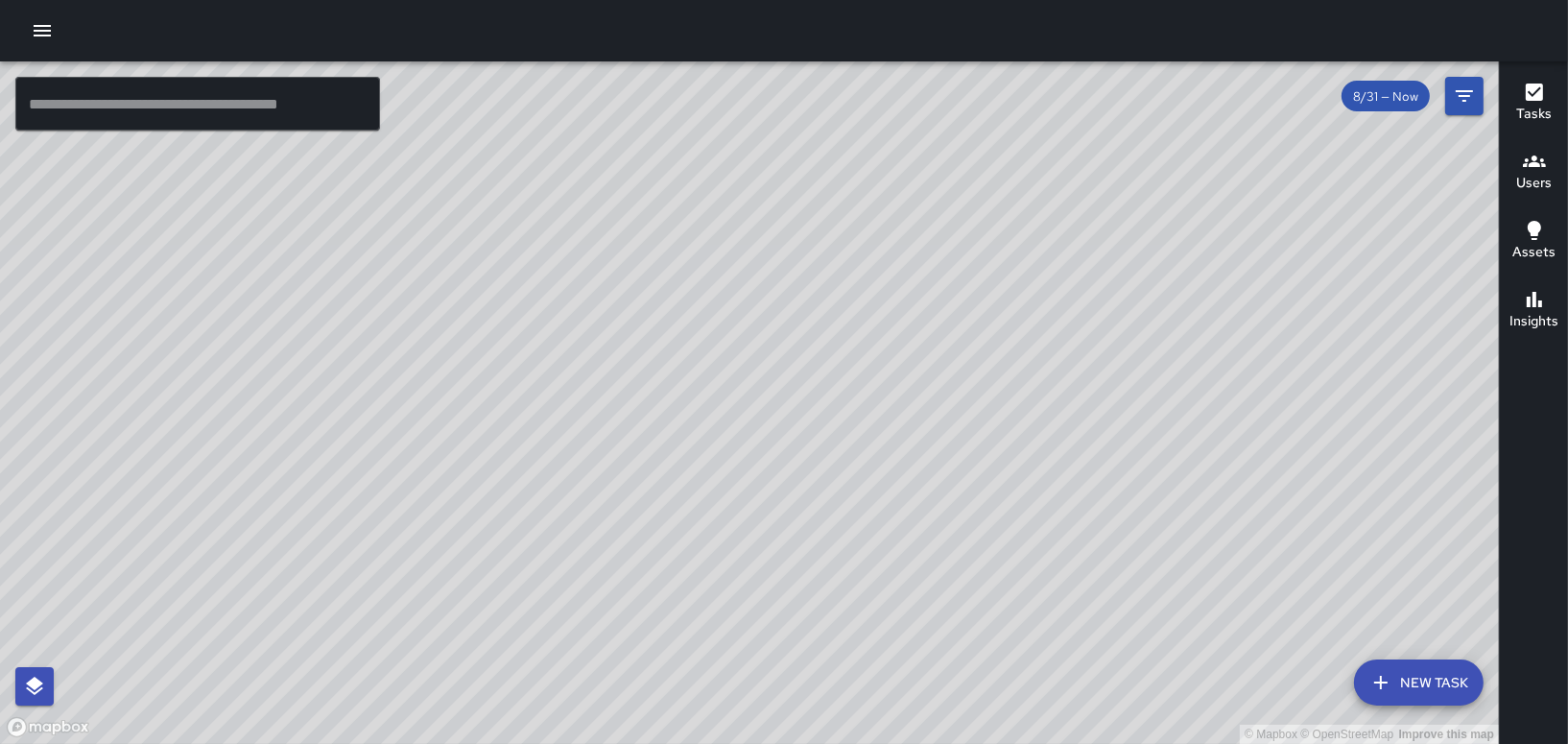
click at [747, 717] on div "© Mapbox © OpenStreetMap Improve this map" at bounding box center [750, 402] width 1499 height 683
drag, startPoint x: 552, startPoint y: 632, endPoint x: 533, endPoint y: 642, distance: 21.5
click at [533, 642] on div "© Mapbox © OpenStreetMap Improve this map" at bounding box center [750, 402] width 1499 height 683
drag, startPoint x: 266, startPoint y: 228, endPoint x: 419, endPoint y: 285, distance: 163.3
click at [415, 285] on div "© Mapbox © OpenStreetMap Improve this map" at bounding box center [750, 402] width 1499 height 683
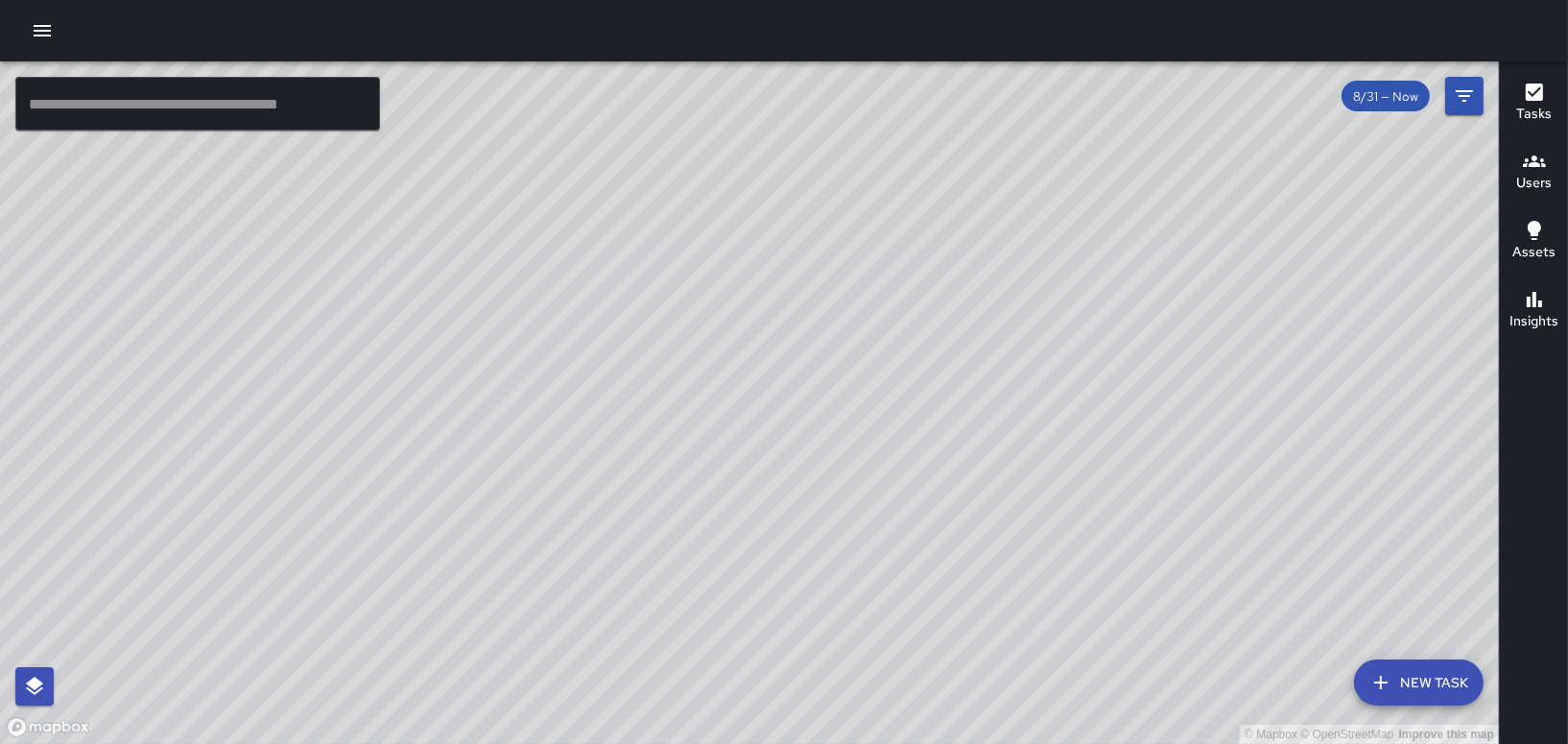
drag, startPoint x: 362, startPoint y: 278, endPoint x: 417, endPoint y: 370, distance: 107.2
click at [414, 373] on div "© Mapbox © OpenStreetMap Improve this map" at bounding box center [750, 402] width 1499 height 683
drag, startPoint x: 305, startPoint y: 245, endPoint x: 341, endPoint y: 343, distance: 104.4
click at [341, 343] on div "© Mapbox © OpenStreetMap Improve this map" at bounding box center [750, 402] width 1499 height 683
drag, startPoint x: 329, startPoint y: 268, endPoint x: 347, endPoint y: 354, distance: 87.9
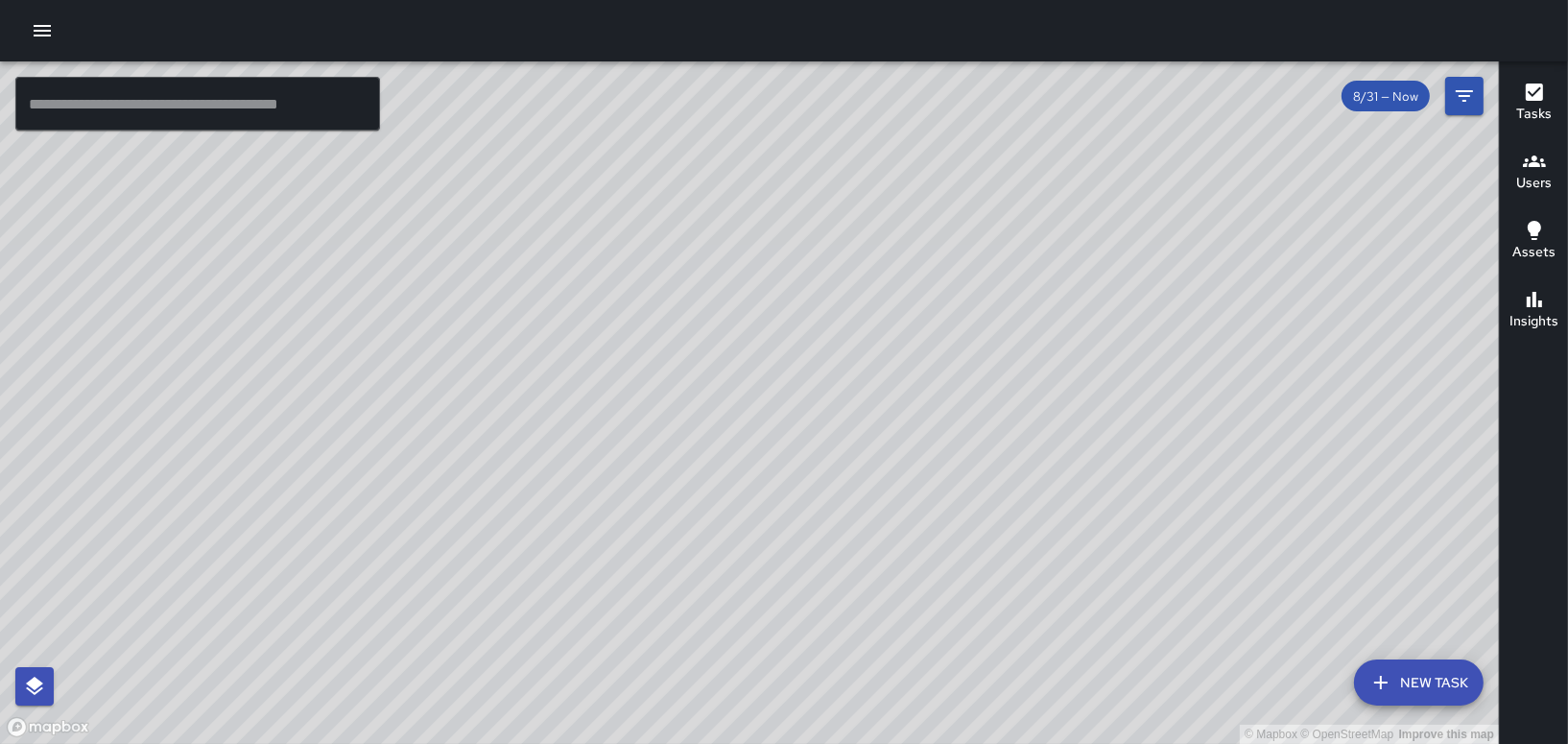
click at [347, 354] on div "© Mapbox © OpenStreetMap Improve this map" at bounding box center [750, 402] width 1499 height 683
drag, startPoint x: 300, startPoint y: 235, endPoint x: 328, endPoint y: 267, distance: 42.5
click at [327, 271] on div "© Mapbox © OpenStreetMap Improve this map" at bounding box center [750, 402] width 1499 height 683
drag, startPoint x: 453, startPoint y: 395, endPoint x: 560, endPoint y: 296, distance: 145.8
click at [559, 298] on div "© Mapbox © OpenStreetMap Improve this map" at bounding box center [750, 402] width 1499 height 683
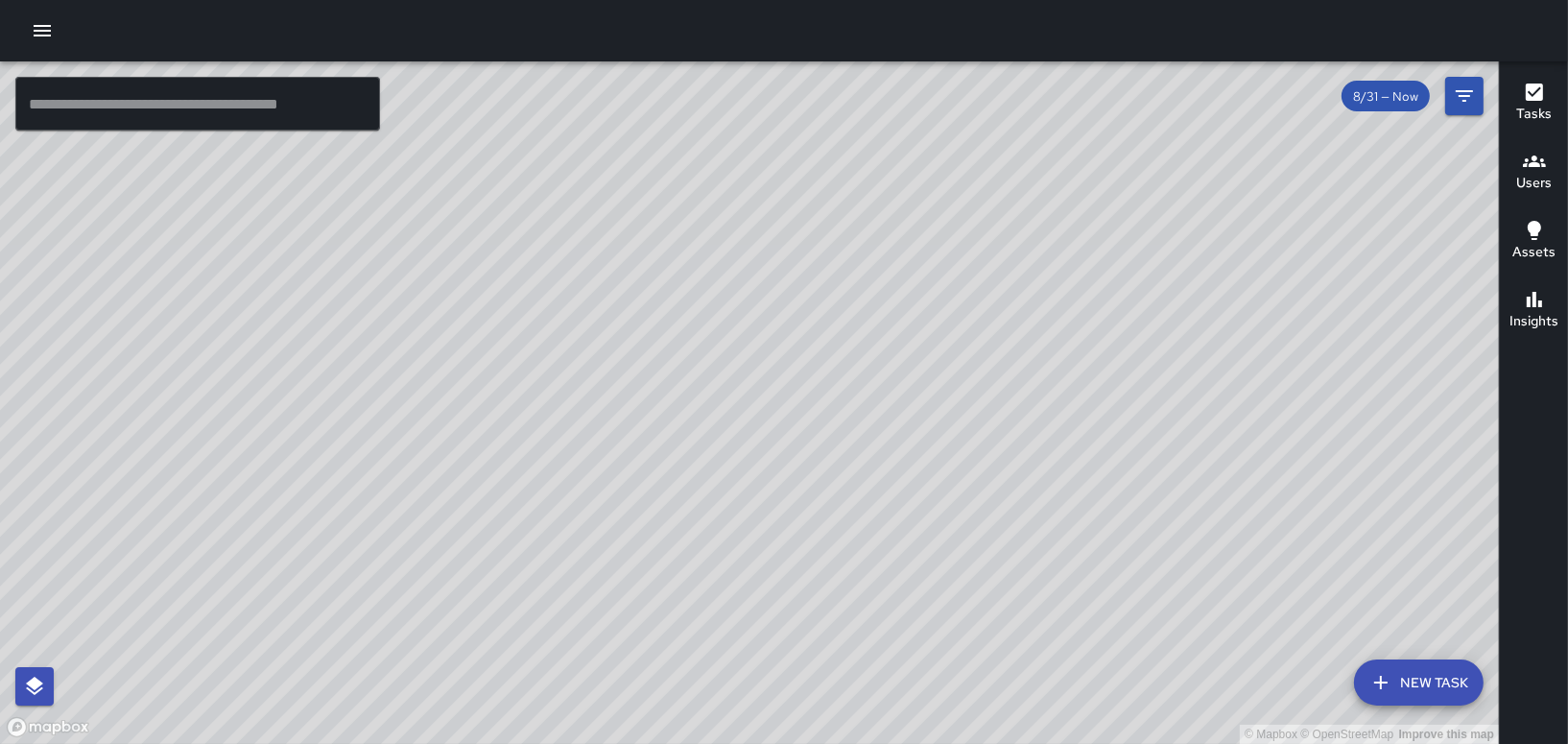
drag, startPoint x: 530, startPoint y: 442, endPoint x: 393, endPoint y: 270, distance: 219.9
click at [393, 270] on div "© Mapbox © OpenStreetMap Improve this map" at bounding box center [750, 402] width 1499 height 683
drag, startPoint x: 223, startPoint y: 372, endPoint x: 454, endPoint y: 381, distance: 231.2
click at [454, 380] on div "© Mapbox © OpenStreetMap Improve this map" at bounding box center [750, 402] width 1499 height 683
drag, startPoint x: 97, startPoint y: 448, endPoint x: 380, endPoint y: 428, distance: 283.7
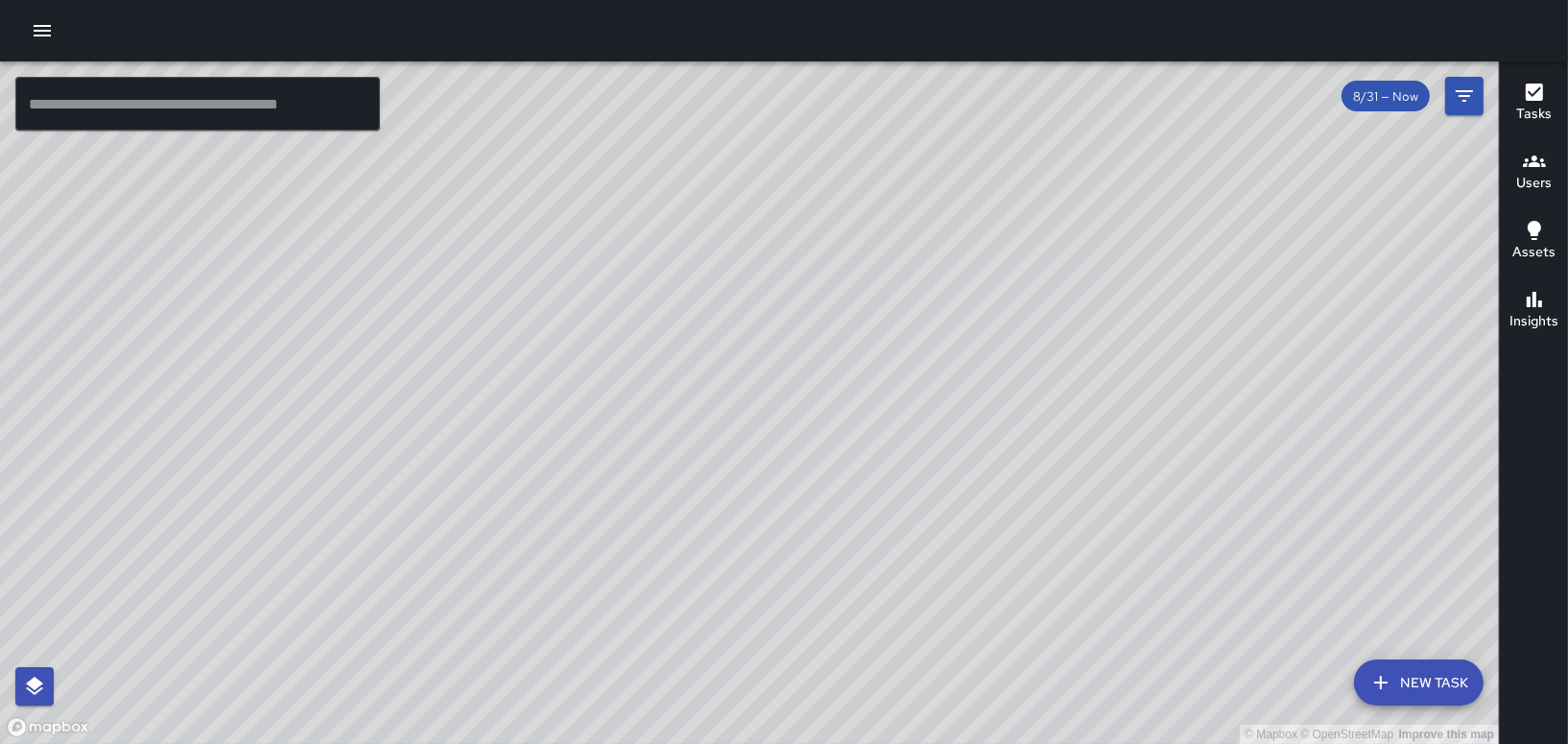
click at [359, 436] on div "© Mapbox © OpenStreetMap Improve this map" at bounding box center [750, 402] width 1499 height 683
drag, startPoint x: 385, startPoint y: 584, endPoint x: 432, endPoint y: 236, distance: 351.2
click at [432, 236] on div "© Mapbox © OpenStreetMap Improve this map" at bounding box center [750, 402] width 1499 height 683
drag, startPoint x: 1485, startPoint y: 222, endPoint x: 695, endPoint y: 425, distance: 815.7
click at [695, 425] on div "© Mapbox © OpenStreetMap Improve this map" at bounding box center [750, 402] width 1499 height 683
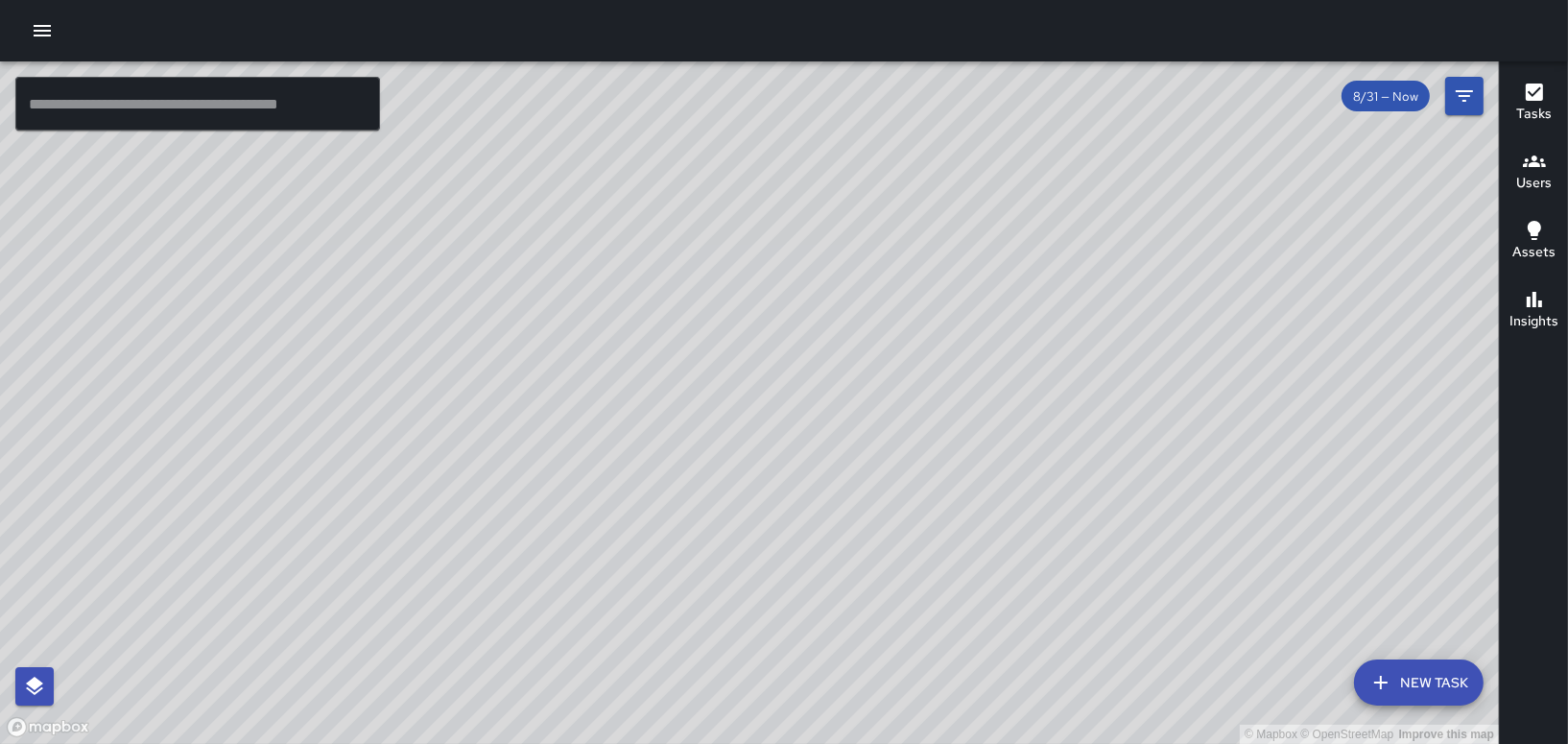
drag, startPoint x: 450, startPoint y: 207, endPoint x: 436, endPoint y: 441, distance: 234.4
click at [480, 520] on div "© Mapbox © OpenStreetMap Improve this map" at bounding box center [750, 402] width 1499 height 683
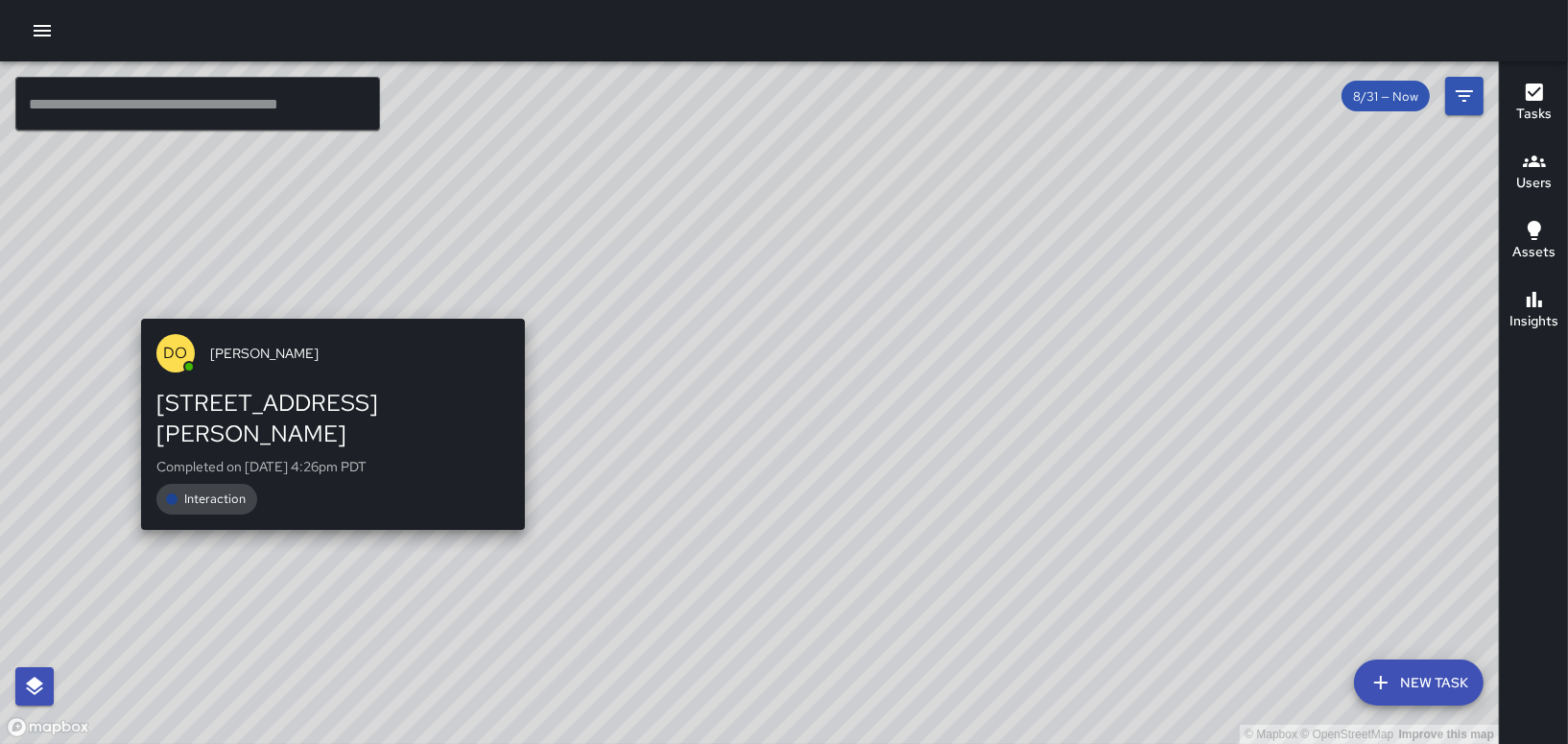
drag, startPoint x: 314, startPoint y: 318, endPoint x: 394, endPoint y: 262, distance: 97.7
click at [393, 262] on div "© Mapbox © OpenStreetMap Improve this map DO Derrick Oliver 843 Montgomery Stre…" at bounding box center [750, 402] width 1499 height 683
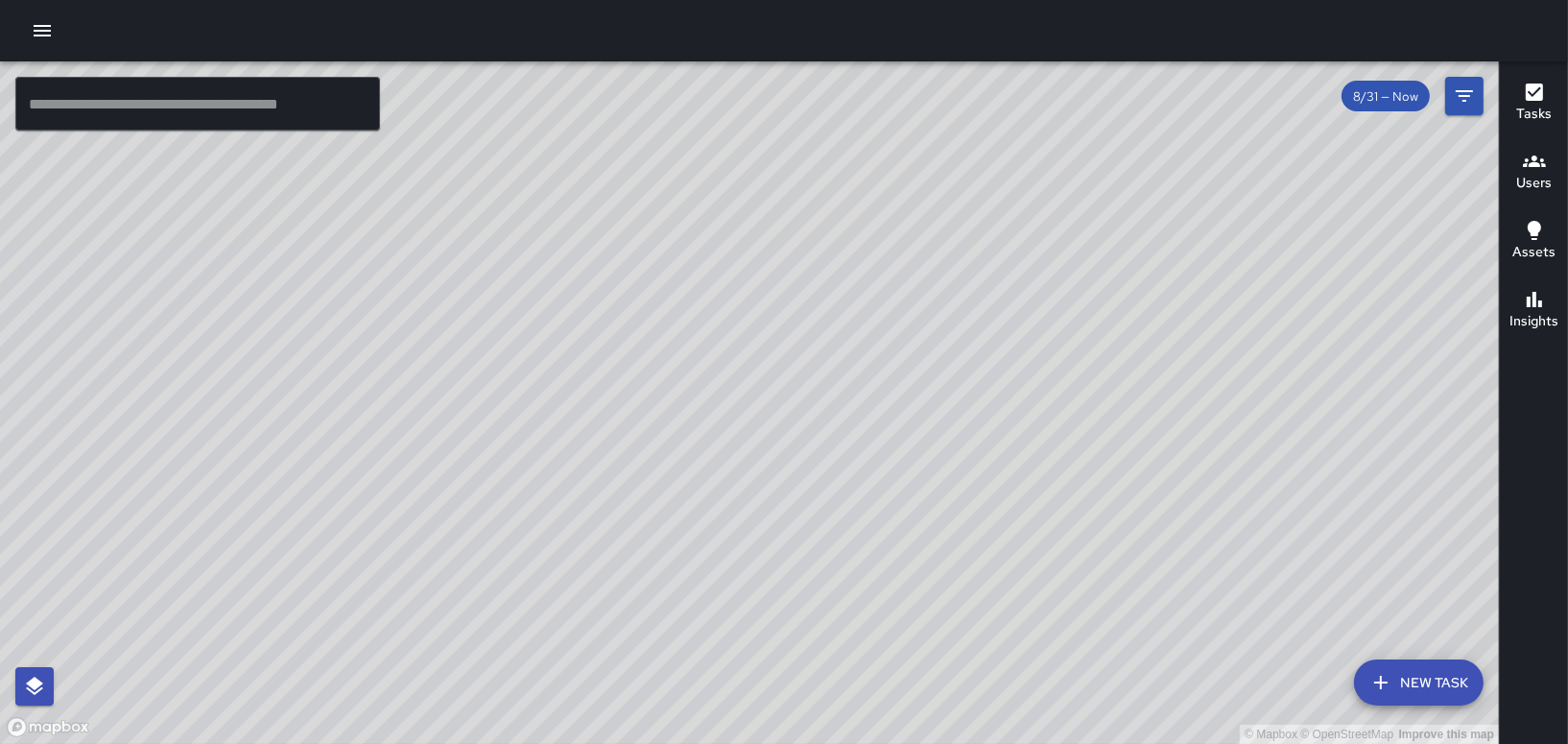
drag, startPoint x: 686, startPoint y: 413, endPoint x: 813, endPoint y: 160, distance: 283.1
click at [812, 160] on div "© Mapbox © OpenStreetMap Improve this map" at bounding box center [750, 402] width 1499 height 683
drag, startPoint x: 830, startPoint y: 440, endPoint x: 782, endPoint y: 417, distance: 53.2
click at [782, 417] on div "© Mapbox © OpenStreetMap Improve this map" at bounding box center [750, 402] width 1499 height 683
drag, startPoint x: 691, startPoint y: 459, endPoint x: 836, endPoint y: 313, distance: 205.8
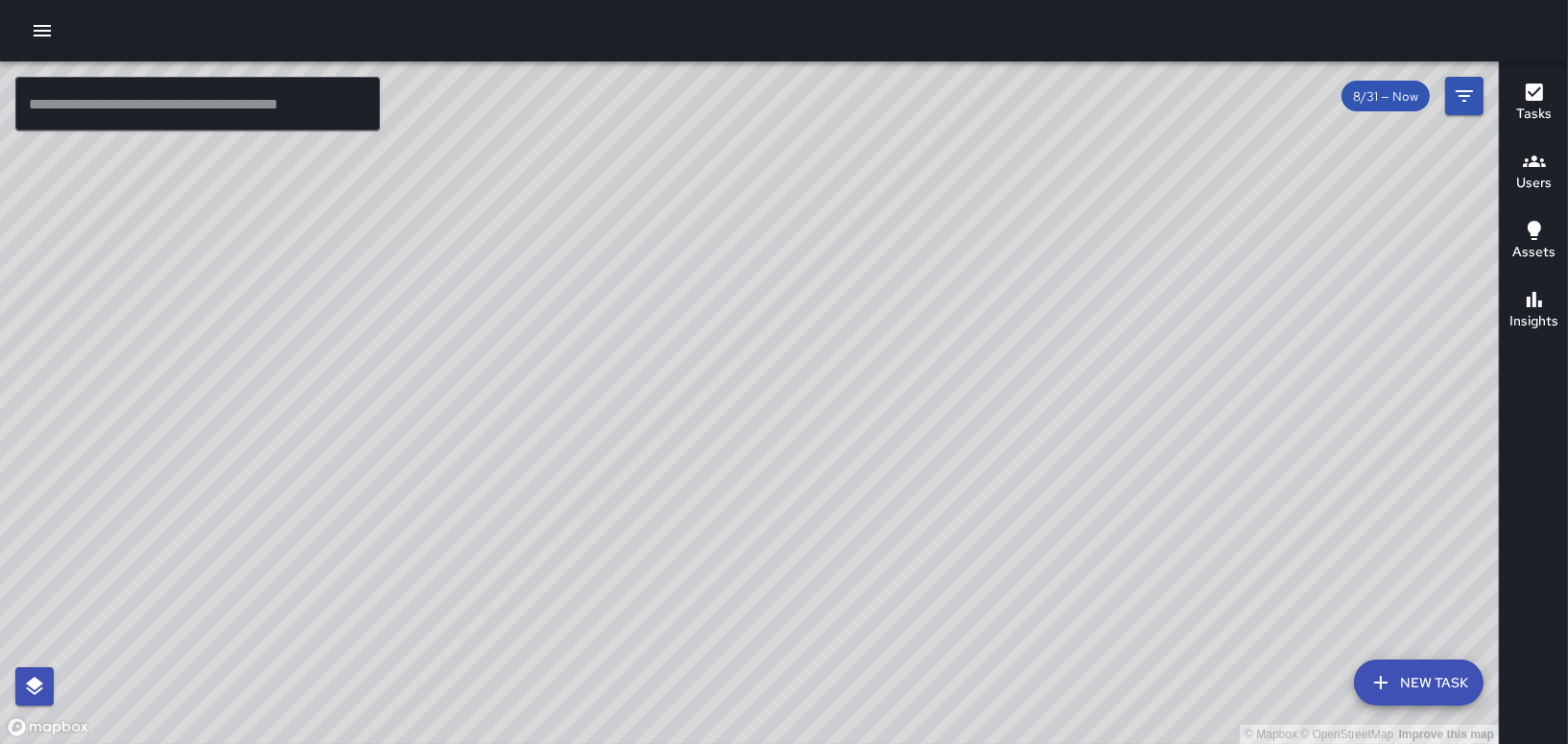
click at [836, 313] on div "© Mapbox © OpenStreetMap Improve this map" at bounding box center [750, 402] width 1499 height 683
drag, startPoint x: 891, startPoint y: 279, endPoint x: 831, endPoint y: 376, distance: 114.1
click at [848, 377] on div "© Mapbox © OpenStreetMap Improve this map" at bounding box center [750, 402] width 1499 height 683
drag, startPoint x: 751, startPoint y: 181, endPoint x: 728, endPoint y: 294, distance: 115.3
click at [728, 294] on div "© Mapbox © OpenStreetMap Improve this map" at bounding box center [750, 402] width 1499 height 683
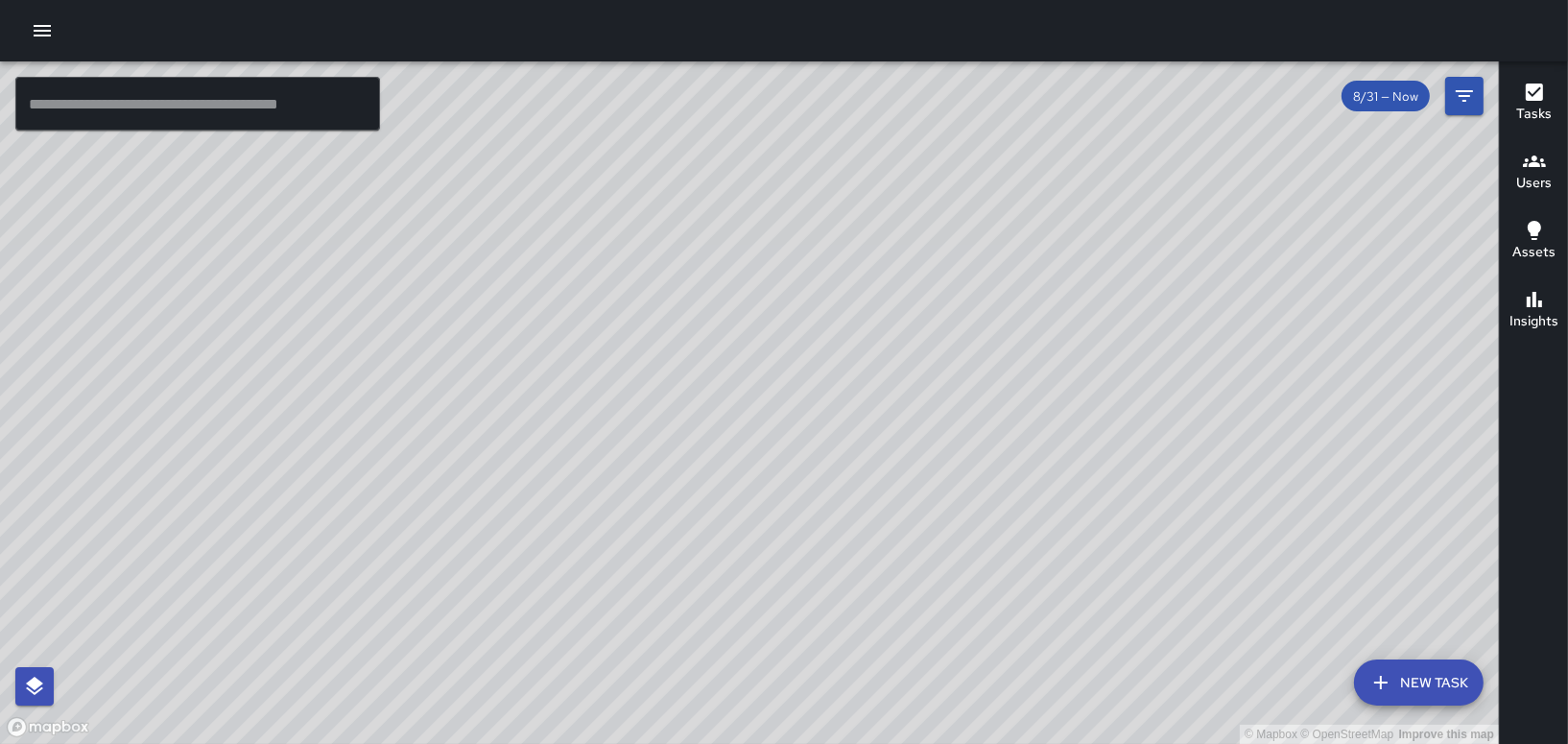
click at [692, 237] on div "© Mapbox © OpenStreetMap Improve this map" at bounding box center [750, 402] width 1499 height 683
drag, startPoint x: 697, startPoint y: 414, endPoint x: 761, endPoint y: 258, distance: 168.6
click at [761, 258] on div "© Mapbox © OpenStreetMap Improve this map" at bounding box center [750, 402] width 1499 height 683
drag, startPoint x: 942, startPoint y: 286, endPoint x: 959, endPoint y: 421, distance: 136.1
click at [959, 421] on div "© Mapbox © OpenStreetMap Improve this map" at bounding box center [750, 402] width 1499 height 683
